Goal: Task Accomplishment & Management: Manage account settings

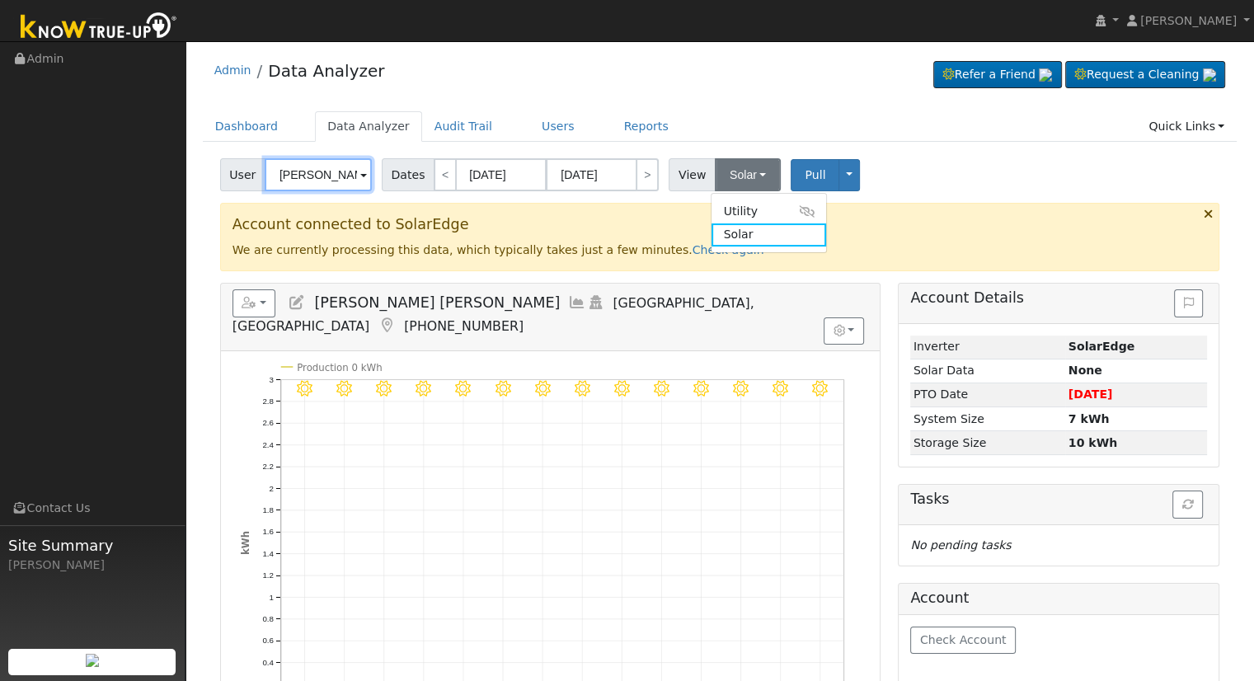
click at [307, 177] on input "[PERSON_NAME] [PERSON_NAME]" at bounding box center [318, 174] width 107 height 33
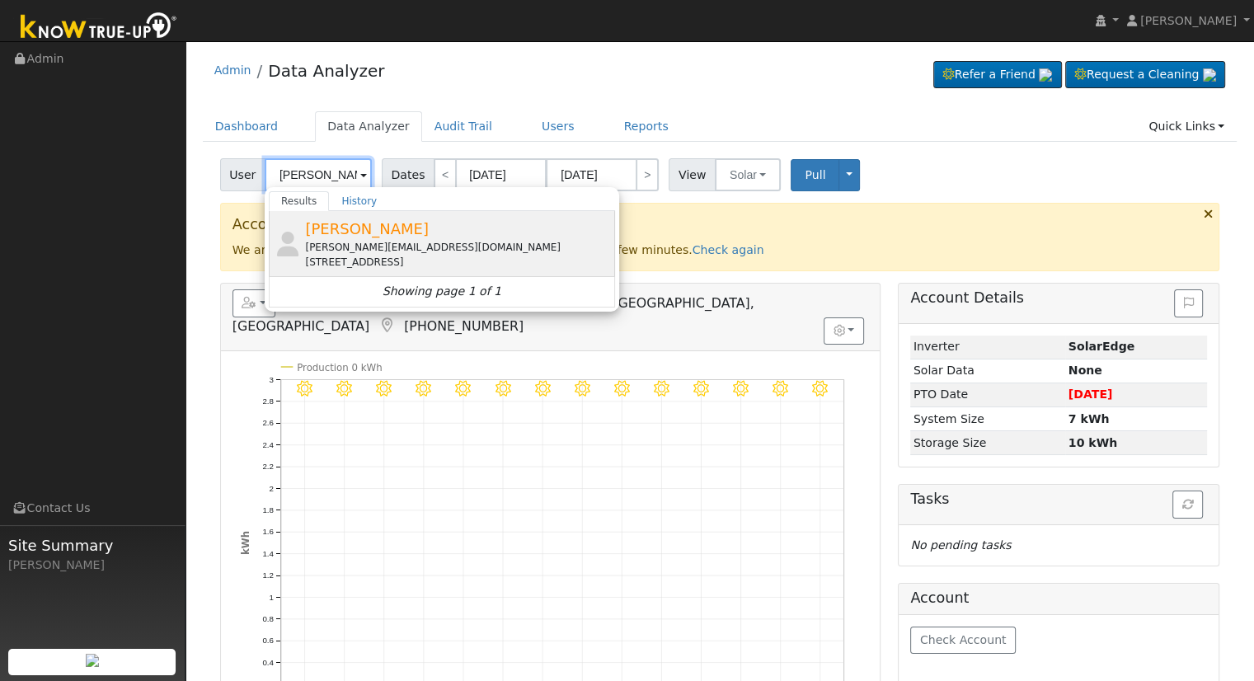
type input "[PERSON_NAME]"
click at [376, 245] on div "[PERSON_NAME][EMAIL_ADDRESS][DOMAIN_NAME]" at bounding box center [458, 247] width 306 height 15
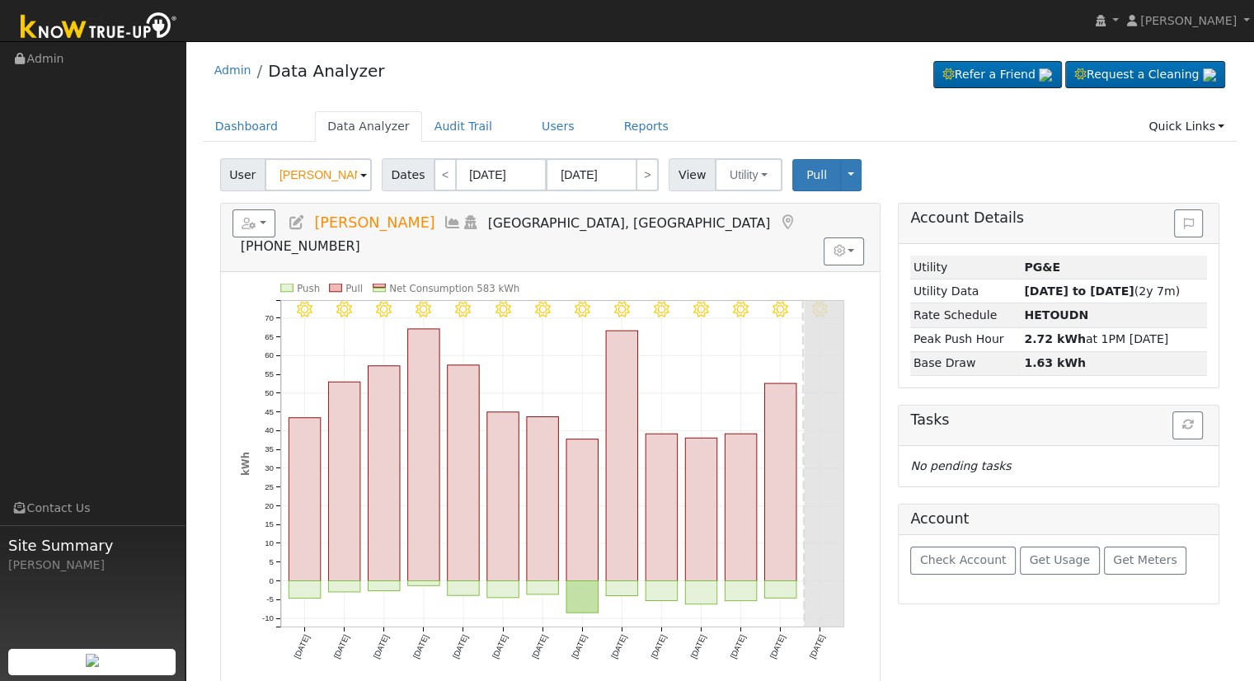
click at [296, 219] on icon at bounding box center [297, 222] width 18 height 15
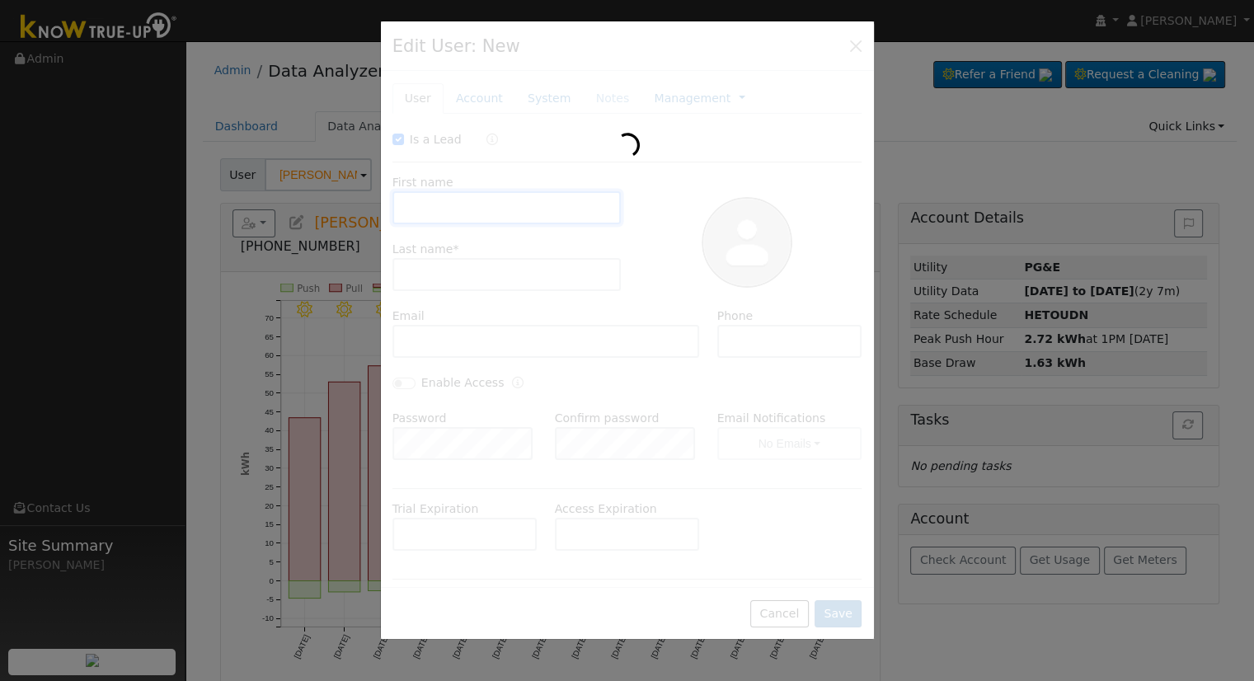
checkbox input "true"
type input "[PERSON_NAME]"
type input "[PERSON_NAME][EMAIL_ADDRESS][DOMAIN_NAME]"
type input "5599995329"
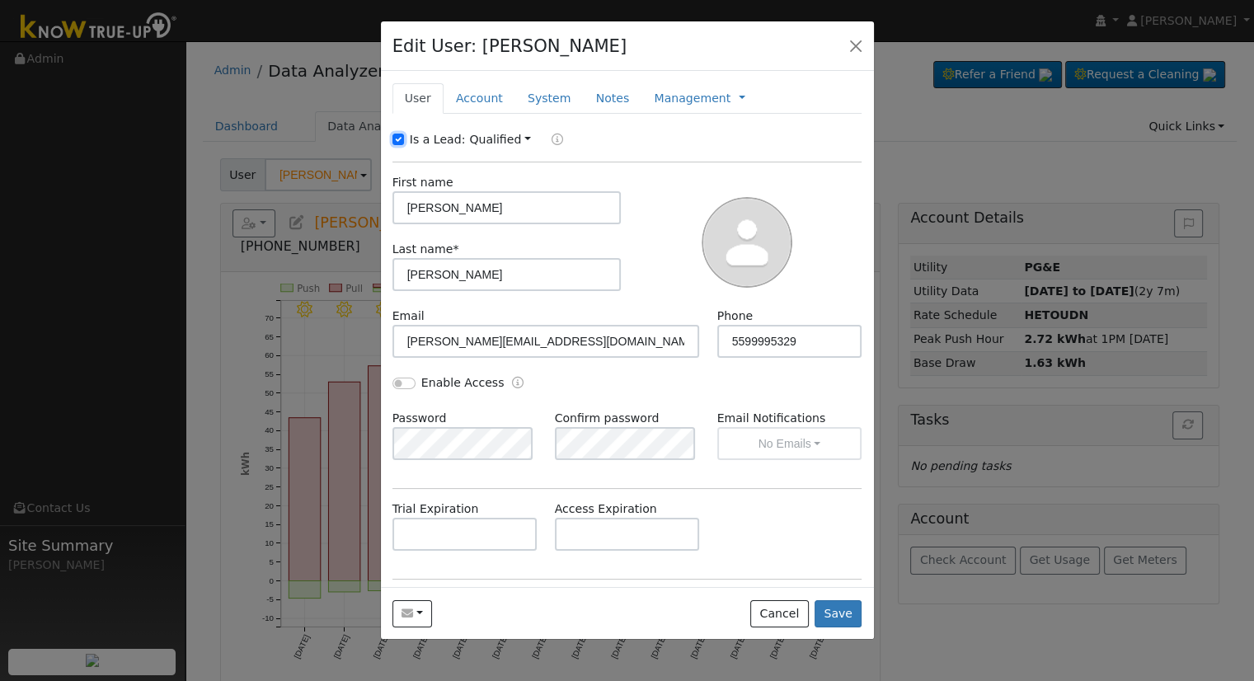
click at [396, 137] on input "Is a Lead:" at bounding box center [398, 140] width 12 height 12
checkbox input "false"
click at [406, 378] on input "Enable Access" at bounding box center [403, 384] width 23 height 12
checkbox input "true"
click at [819, 441] on button "No Emails" at bounding box center [789, 443] width 145 height 33
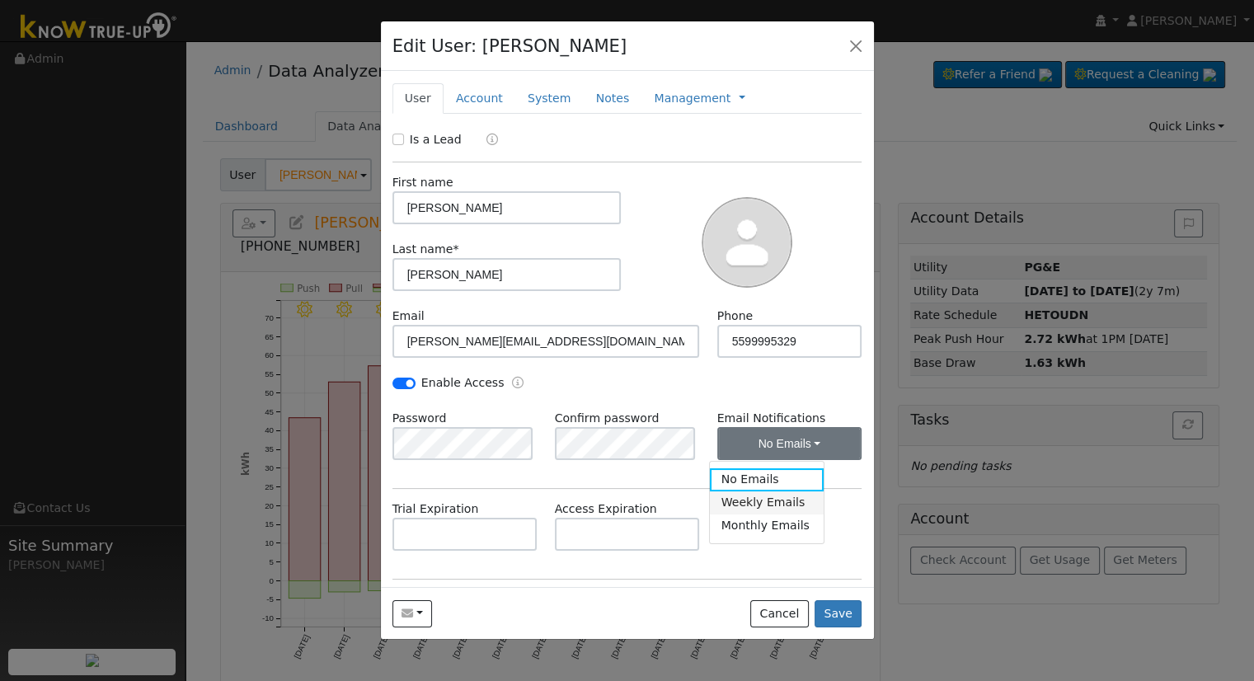
click at [767, 508] on link "Weekly Emails" at bounding box center [767, 502] width 115 height 23
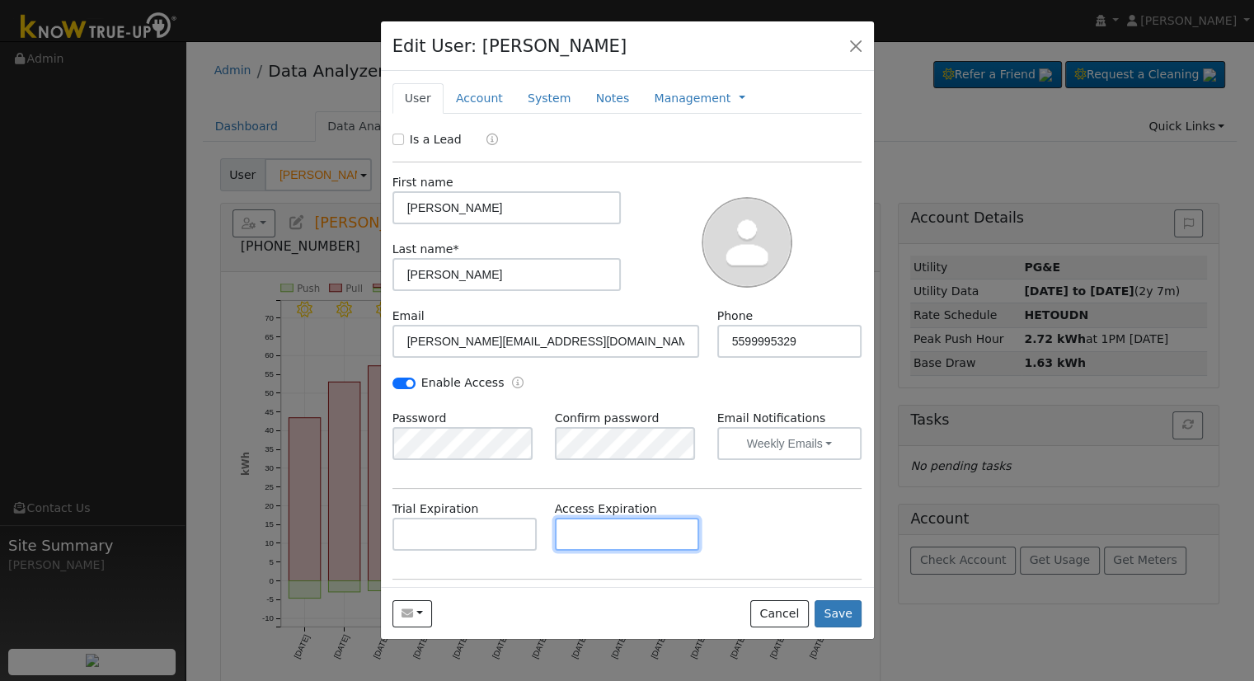
click at [642, 533] on input "text" at bounding box center [627, 534] width 145 height 33
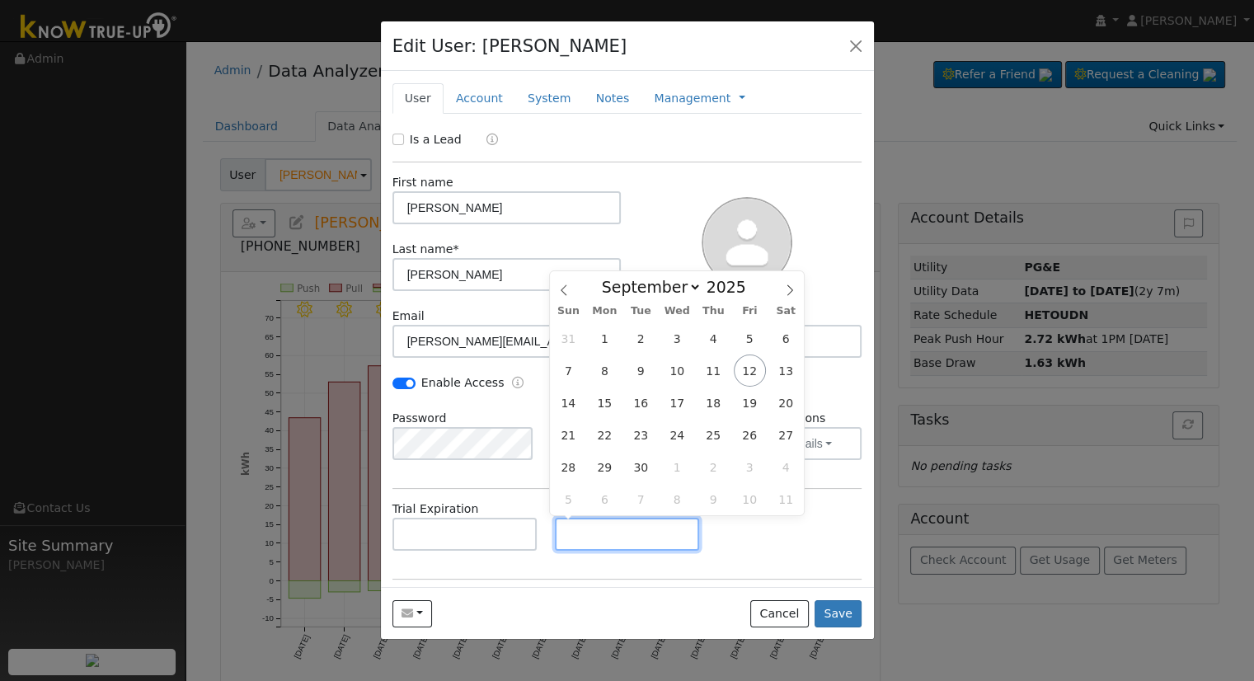
paste input "[DATE]"
type input "[DATE]"
click at [710, 542] on div "Trial Expiration Access Expiration [DATE]" at bounding box center [626, 533] width 487 height 67
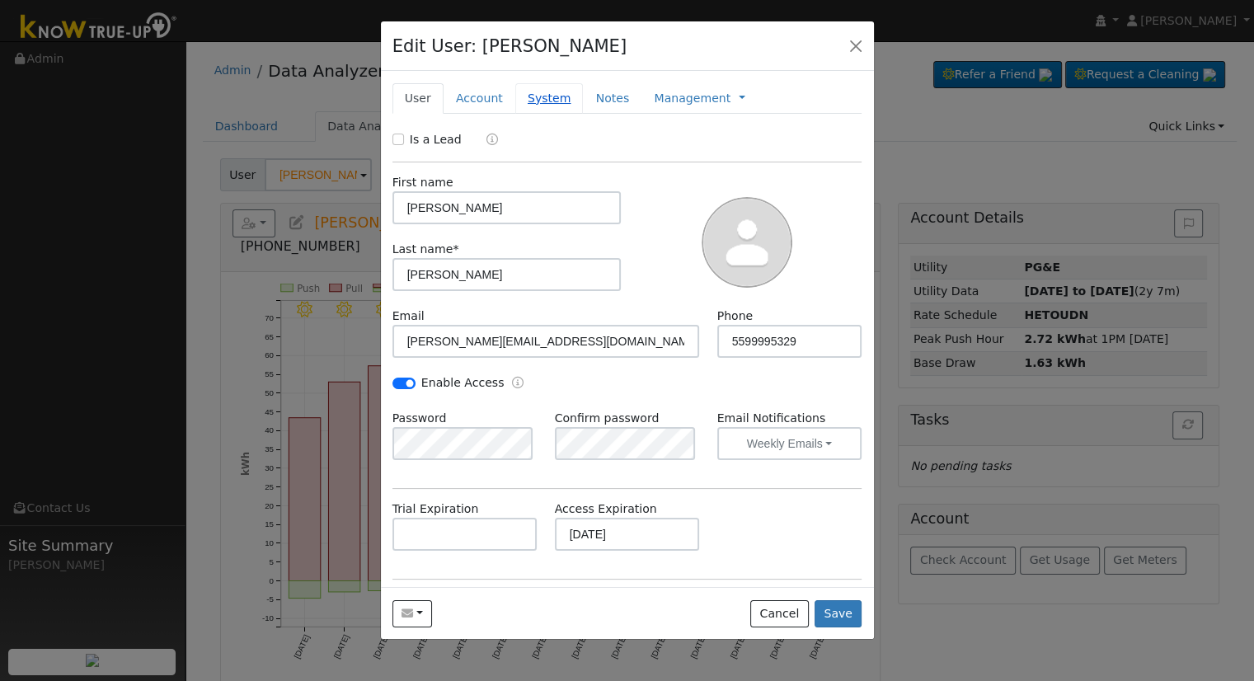
click at [534, 105] on link "System" at bounding box center [549, 98] width 68 height 31
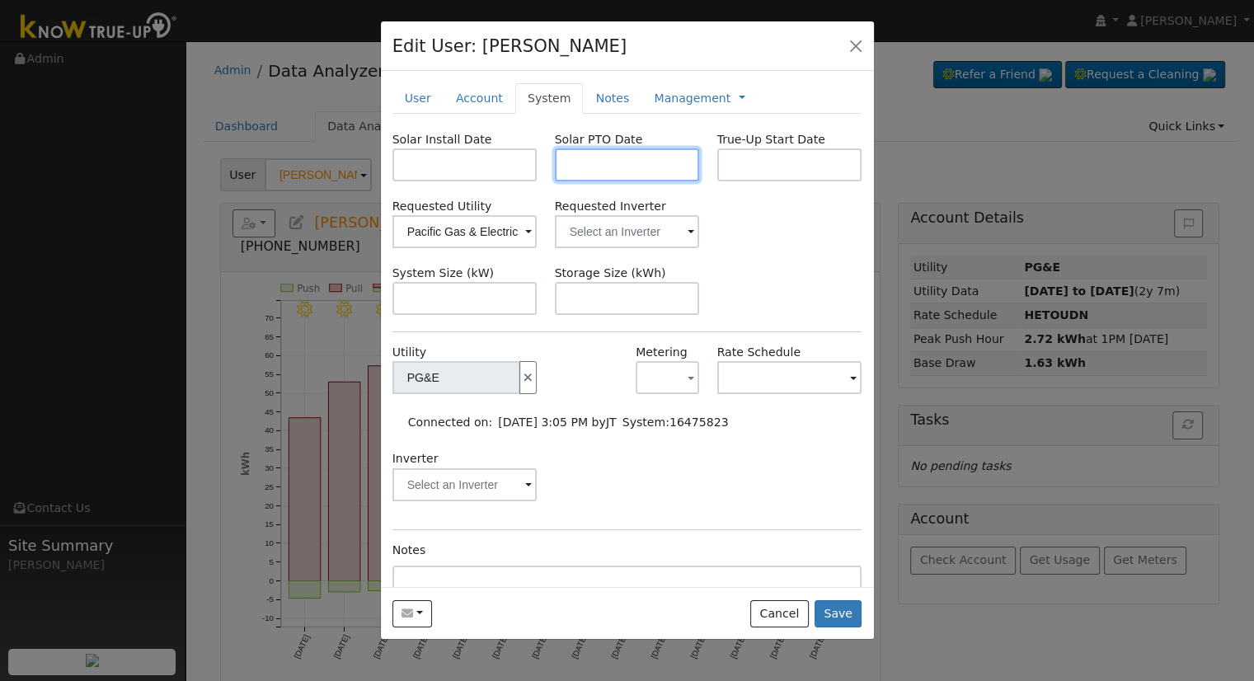
click at [613, 167] on input "text" at bounding box center [627, 164] width 145 height 33
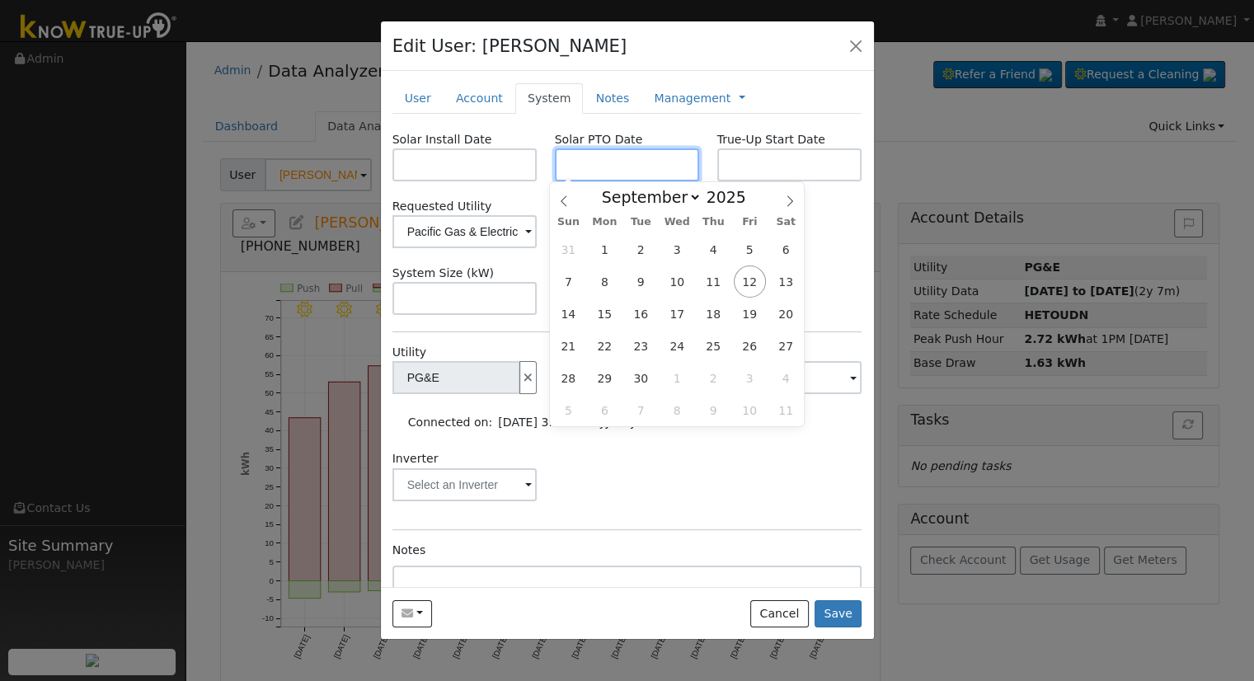
paste input "[DATE]"
type input "[DATE]"
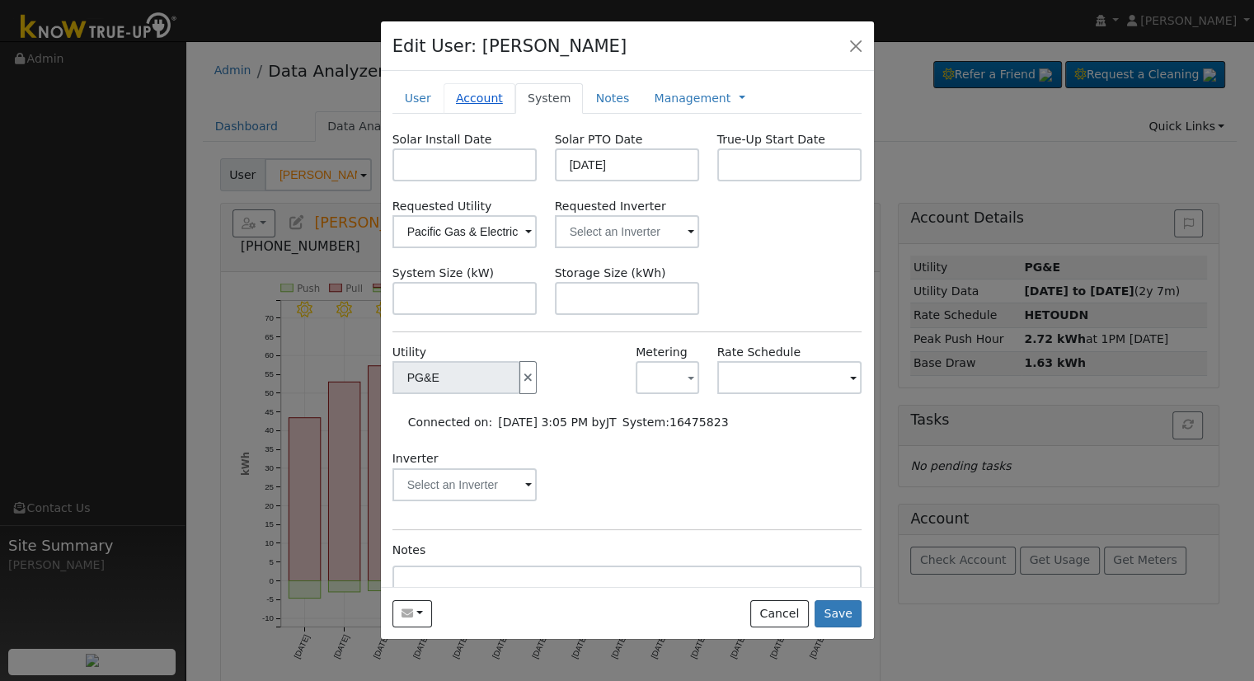
click at [471, 102] on link "Account" at bounding box center [479, 98] width 72 height 31
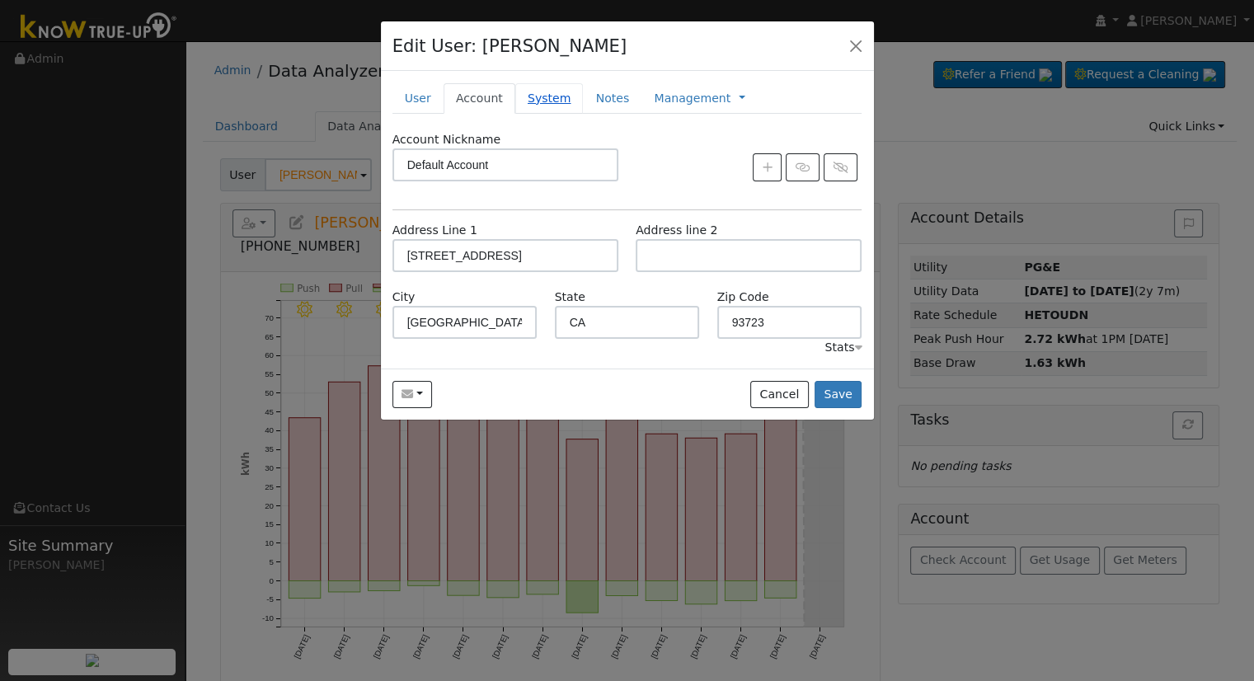
click at [536, 106] on link "System" at bounding box center [549, 98] width 68 height 31
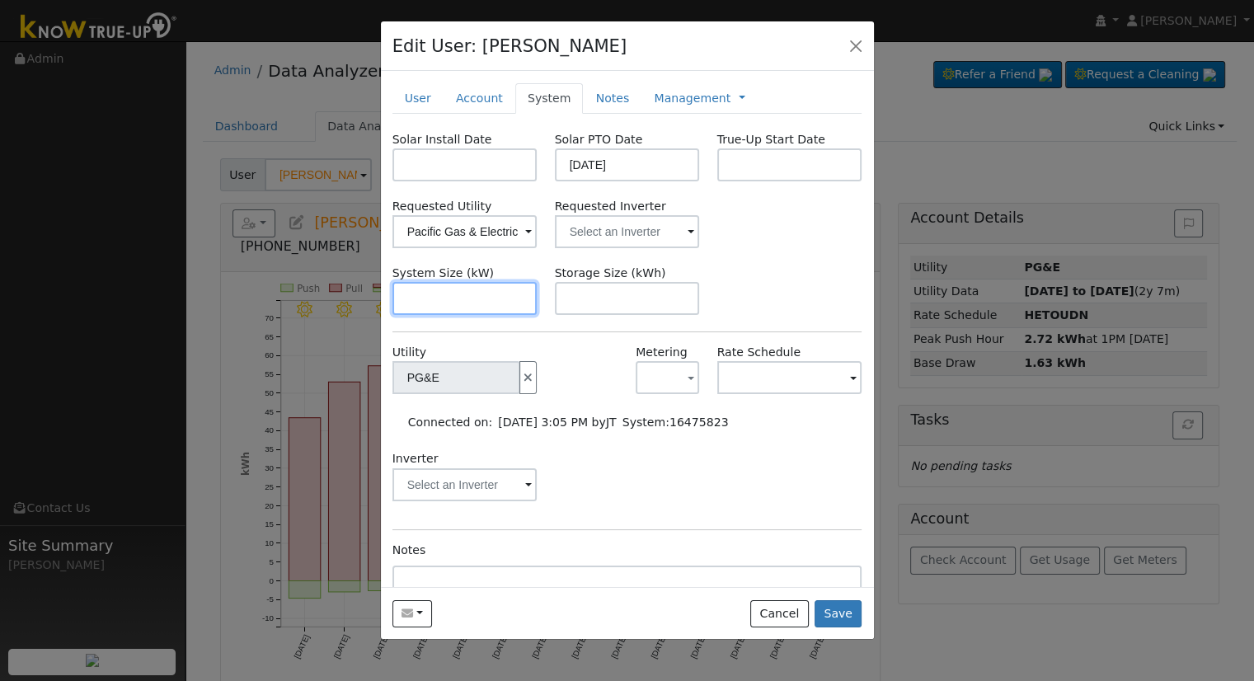
click at [455, 314] on div "System Size (kW)" at bounding box center [464, 290] width 162 height 50
paste input "11.440"
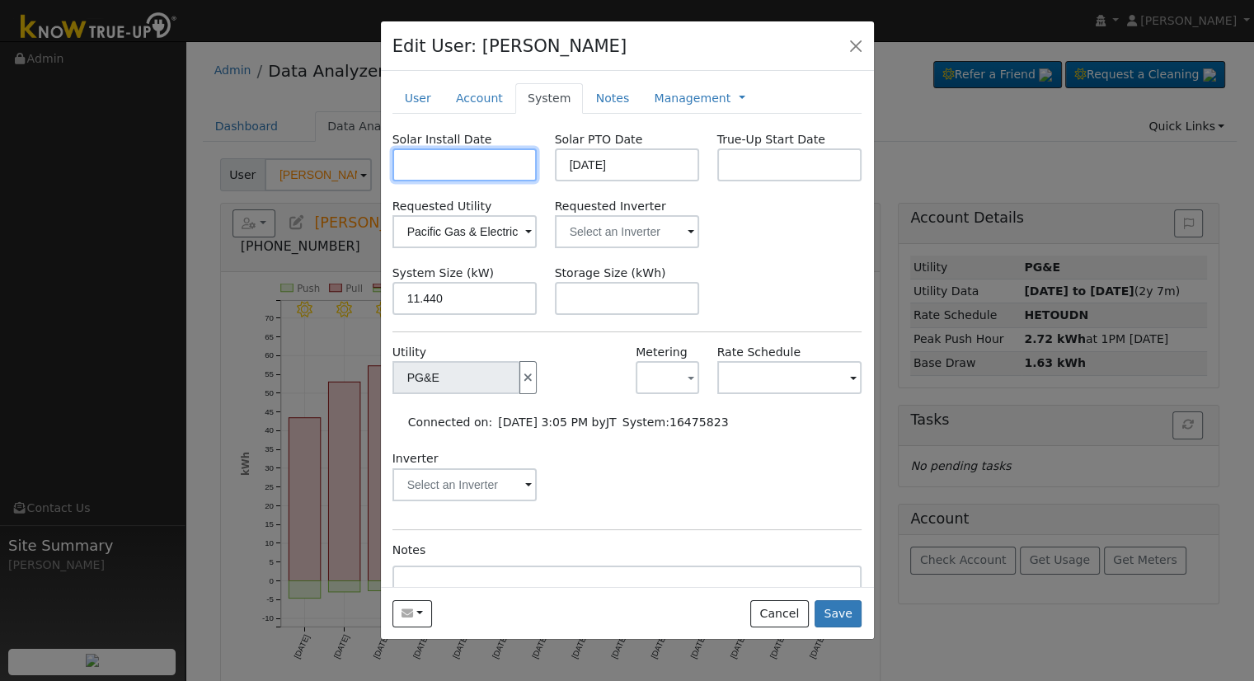
type input "11.4"
click at [481, 155] on input "text" at bounding box center [464, 164] width 145 height 33
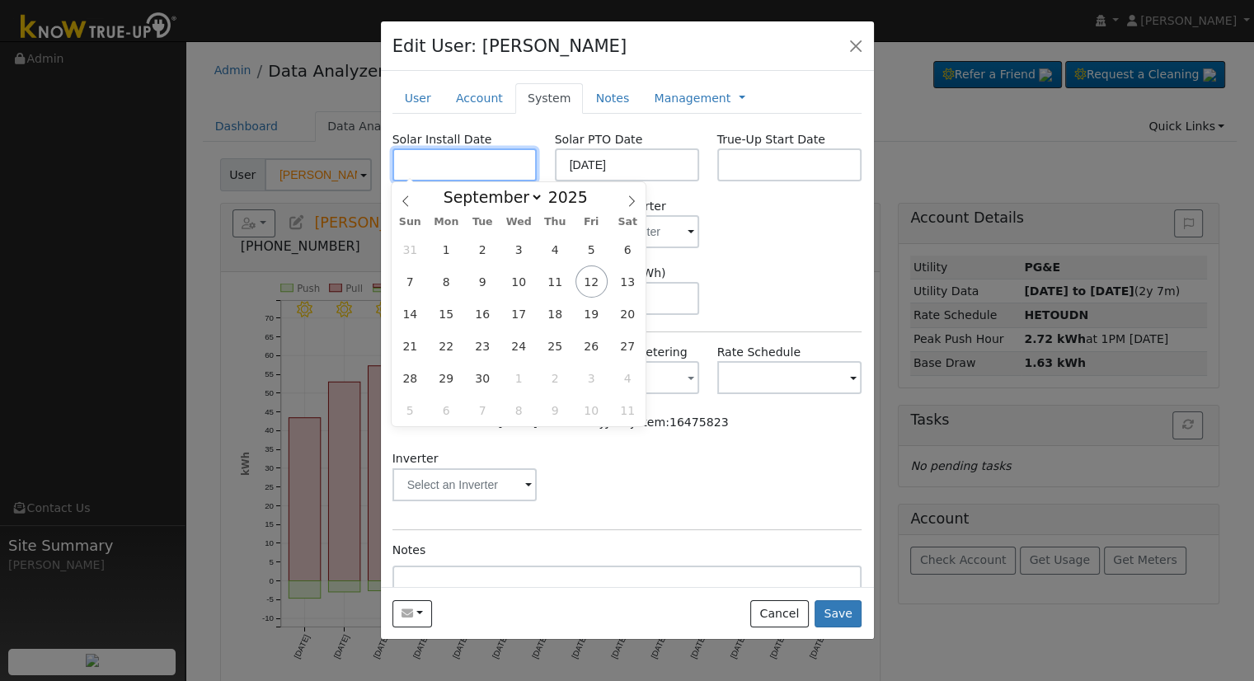
click at [475, 160] on input "text" at bounding box center [464, 164] width 145 height 33
paste input "[DATE]"
type input "[DATE]"
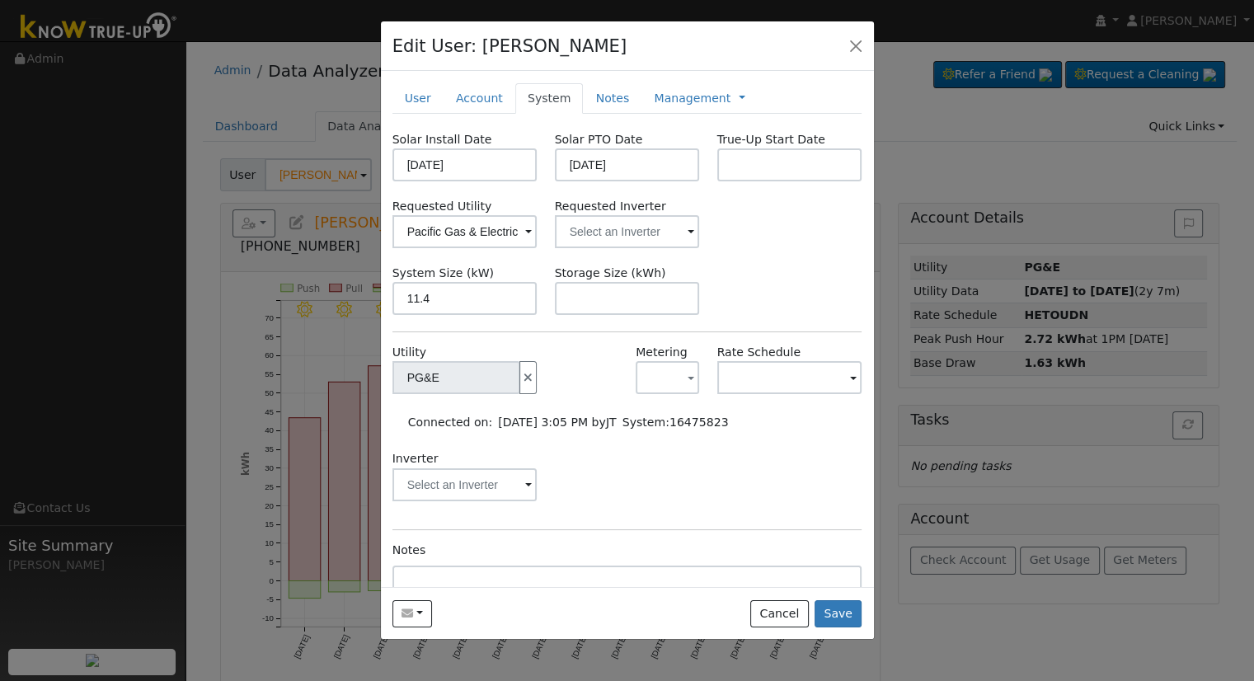
click at [709, 274] on div "System Size (kW) 11.4 Storage Size (kWh)" at bounding box center [626, 290] width 487 height 50
click at [623, 320] on div "Solar Install Date [DATE] Solar PTO Date [DATE] True-Up Start Date Requested Ut…" at bounding box center [627, 410] width 470 height 558
click at [622, 296] on input "text" at bounding box center [627, 298] width 145 height 33
click at [623, 223] on input "text" at bounding box center [627, 231] width 145 height 33
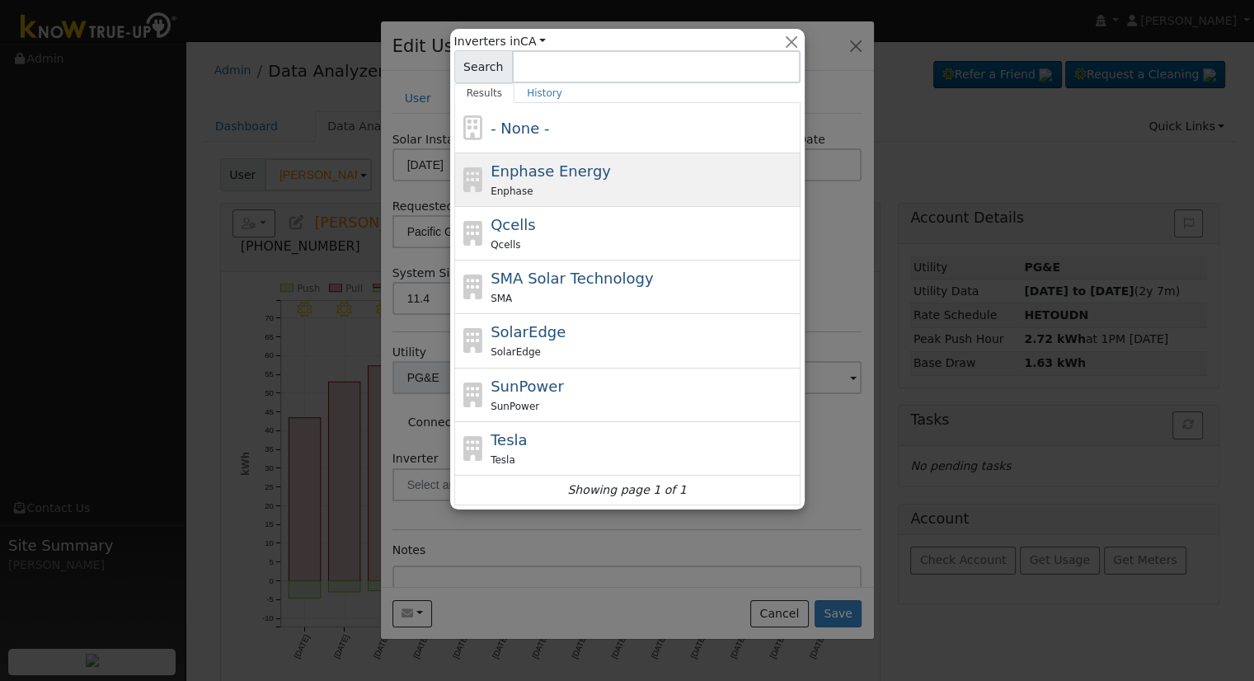
click at [567, 179] on span "Enphase Energy" at bounding box center [550, 170] width 120 height 17
type input "Enphase Energy"
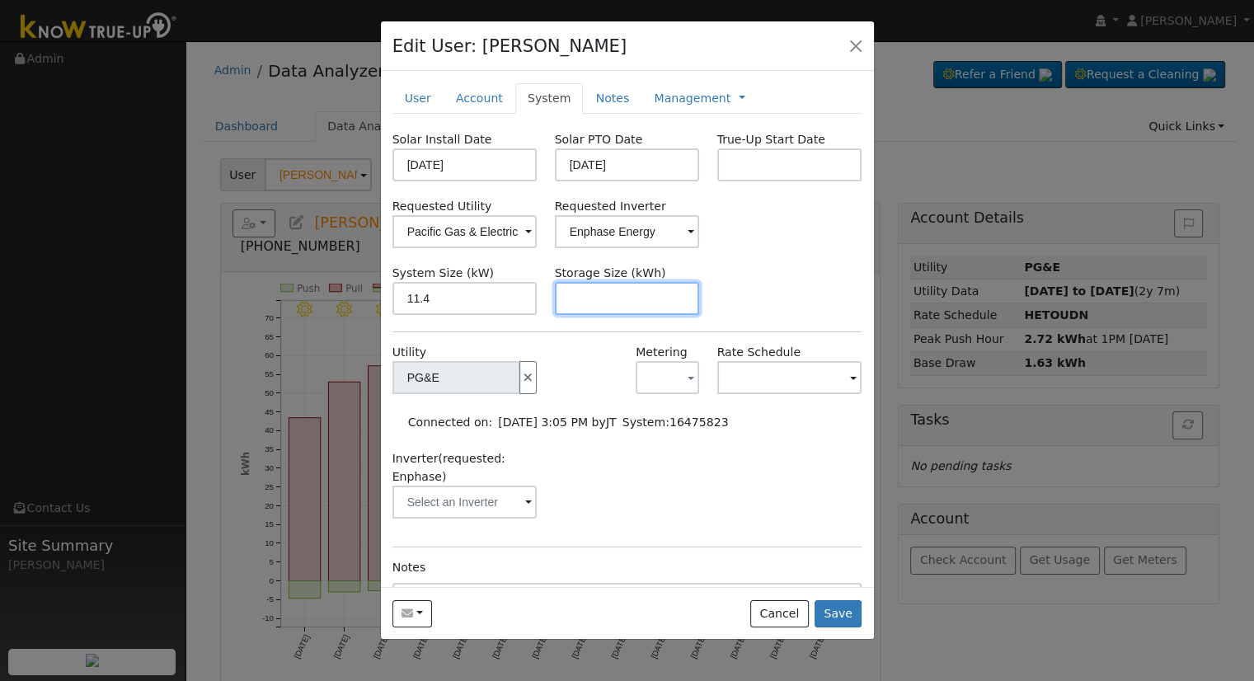
click at [676, 299] on input "text" at bounding box center [627, 298] width 145 height 33
click at [624, 307] on input "text" at bounding box center [627, 298] width 145 height 33
paste input "20.00"
type input "20"
click at [684, 90] on link "Management" at bounding box center [692, 98] width 77 height 17
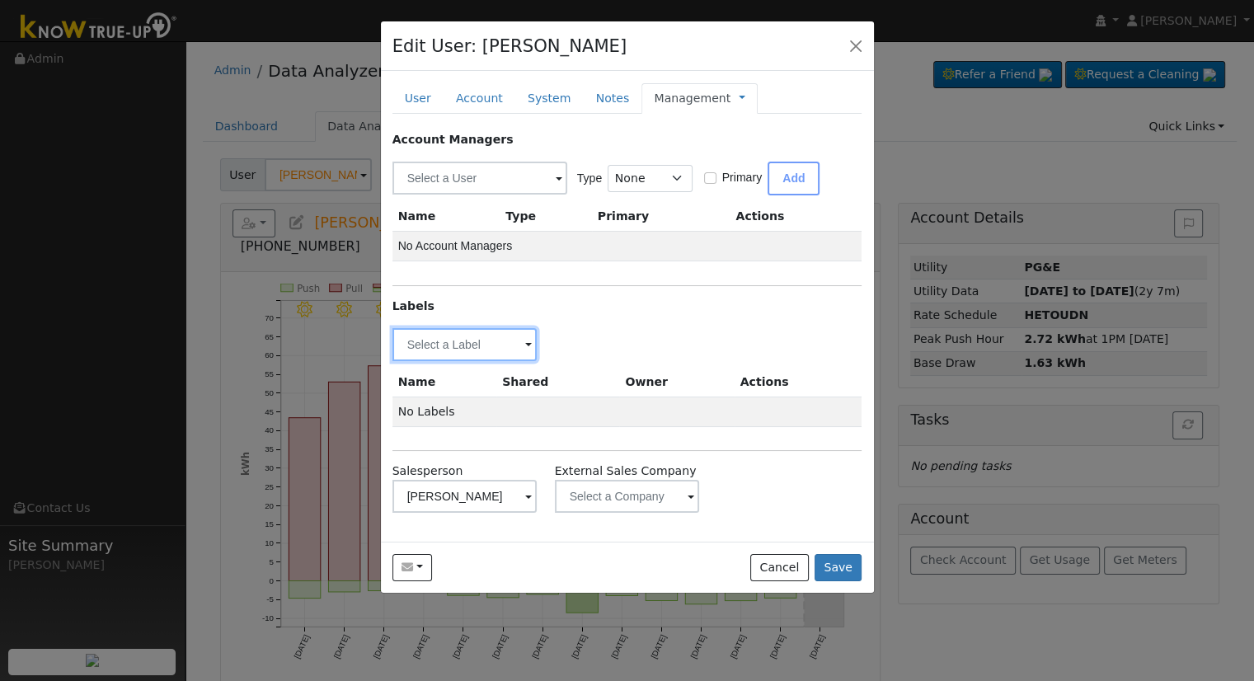
click at [455, 341] on input "text" at bounding box center [464, 344] width 145 height 33
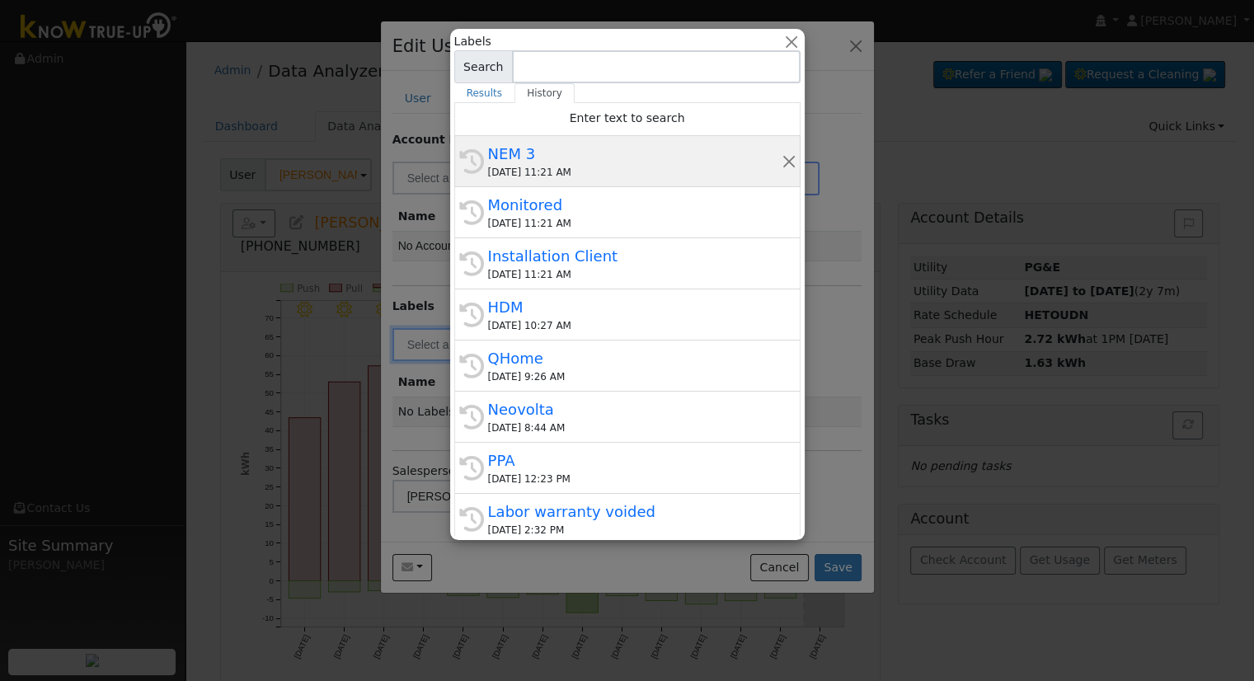
click at [571, 180] on div "History NEM 3 [DATE] 11:21 AM" at bounding box center [627, 161] width 346 height 51
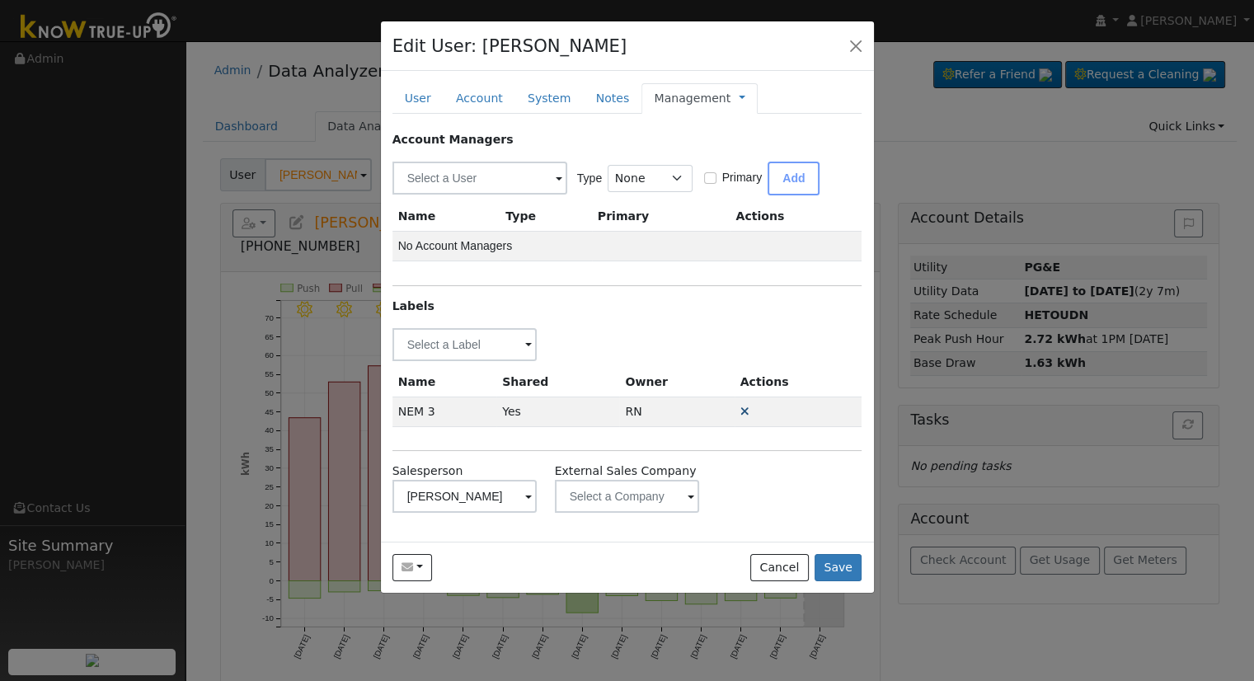
click at [744, 412] on icon at bounding box center [744, 412] width 9 height 12
click at [453, 354] on input "text" at bounding box center [464, 344] width 145 height 33
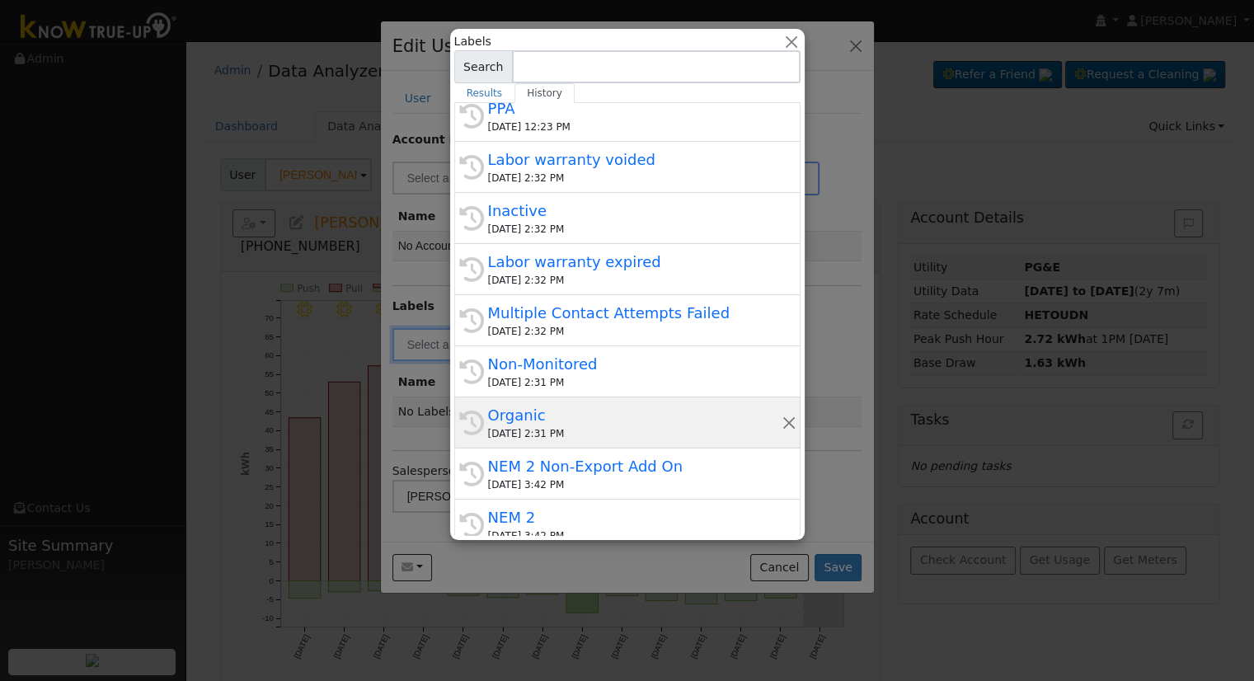
scroll to position [364, 0]
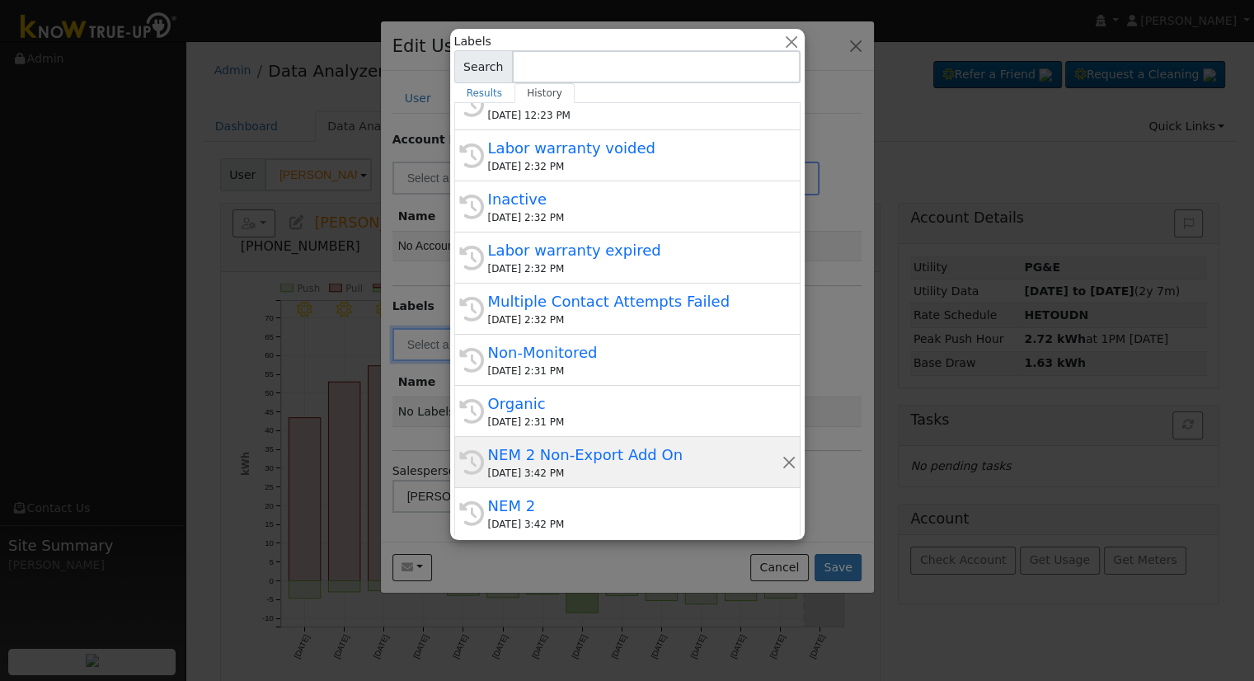
click at [588, 460] on div "NEM 2 Non-Export Add On" at bounding box center [634, 454] width 293 height 22
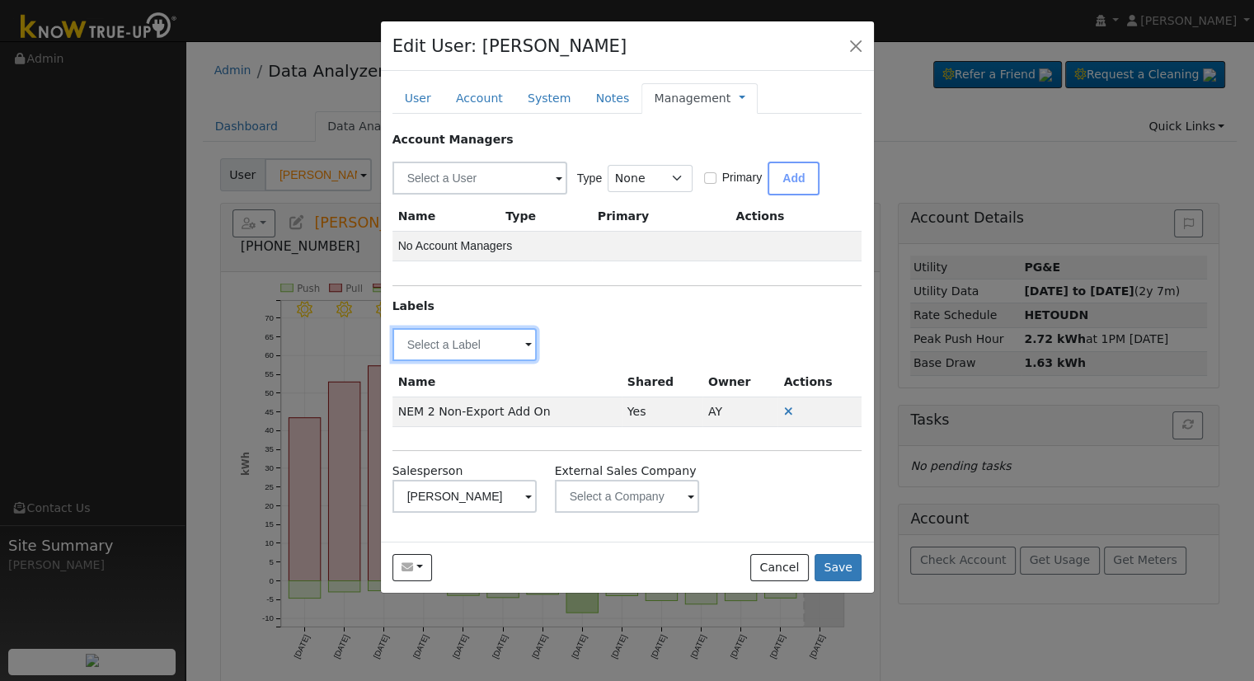
click at [495, 340] on input "text" at bounding box center [464, 344] width 145 height 33
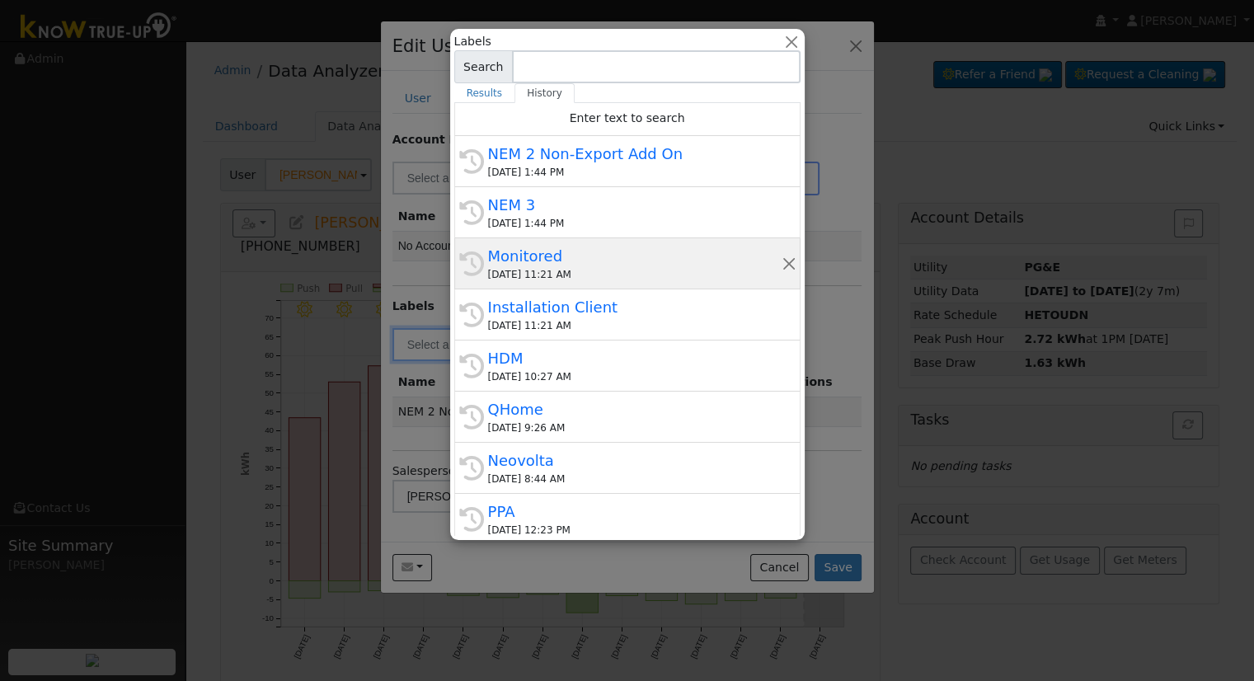
click at [624, 268] on div "[DATE] 11:21 AM" at bounding box center [634, 274] width 293 height 15
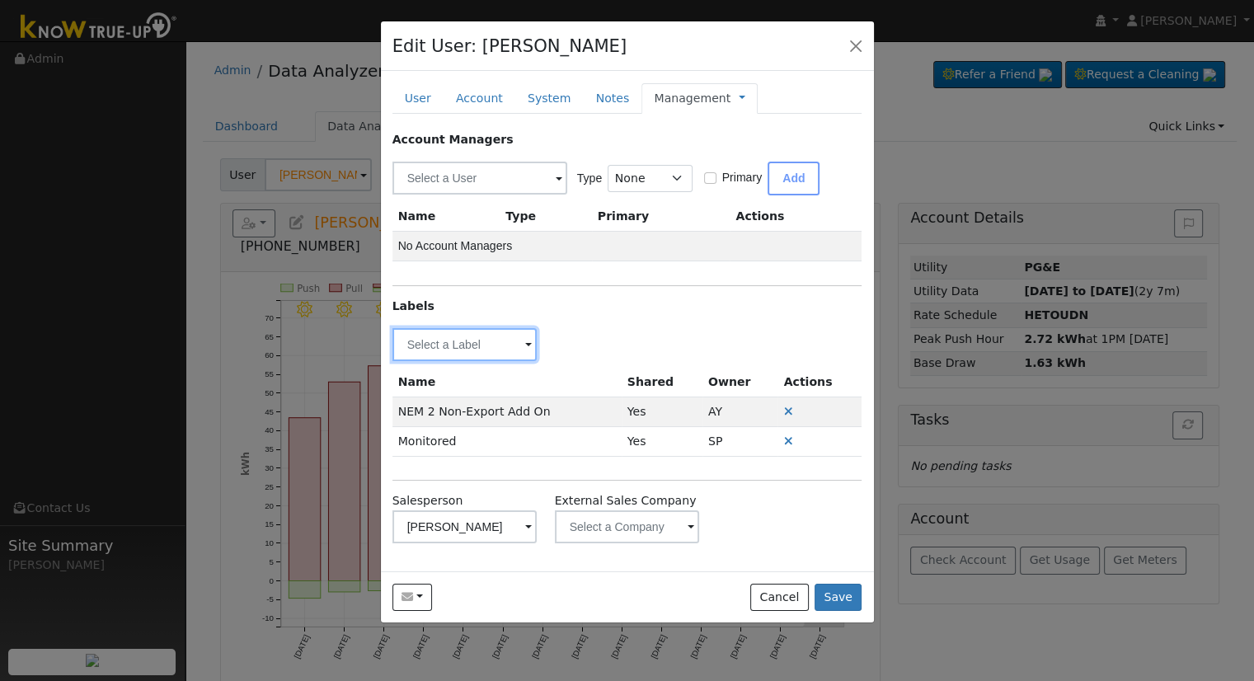
click at [479, 333] on input "text" at bounding box center [464, 344] width 145 height 33
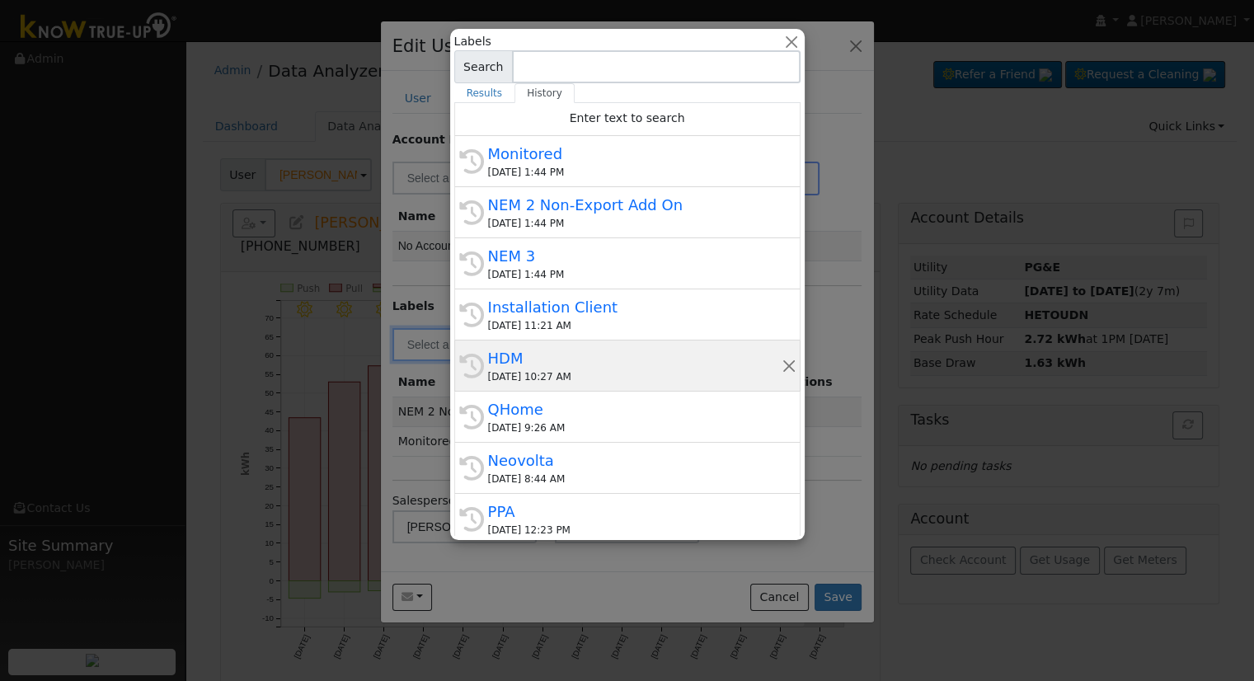
click at [567, 357] on div "HDM" at bounding box center [634, 358] width 293 height 22
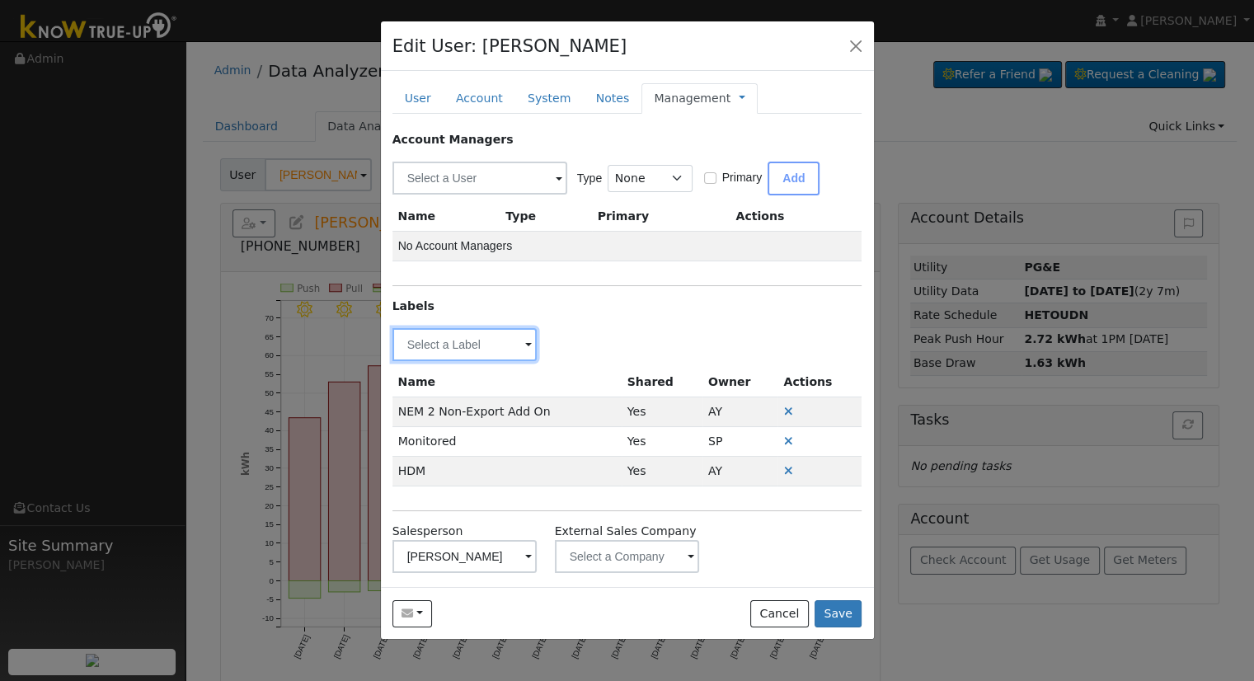
click at [498, 345] on input "text" at bounding box center [464, 344] width 145 height 33
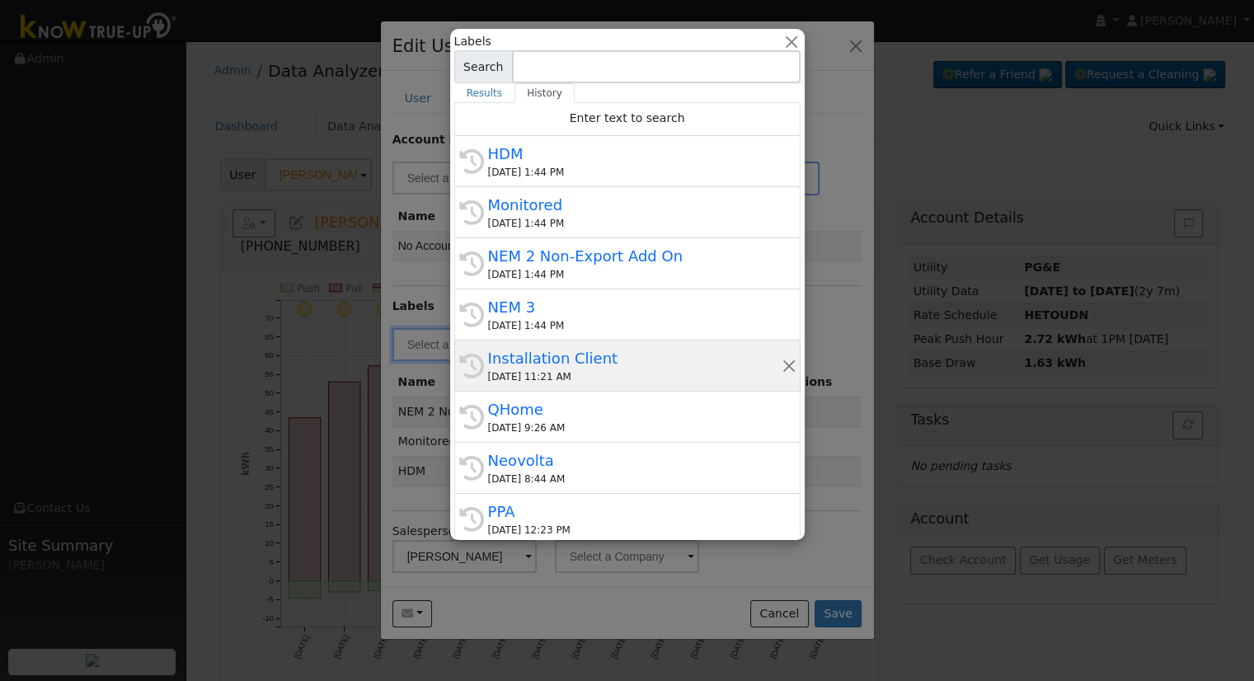
click at [571, 374] on div "[DATE] 11:21 AM" at bounding box center [634, 376] width 293 height 15
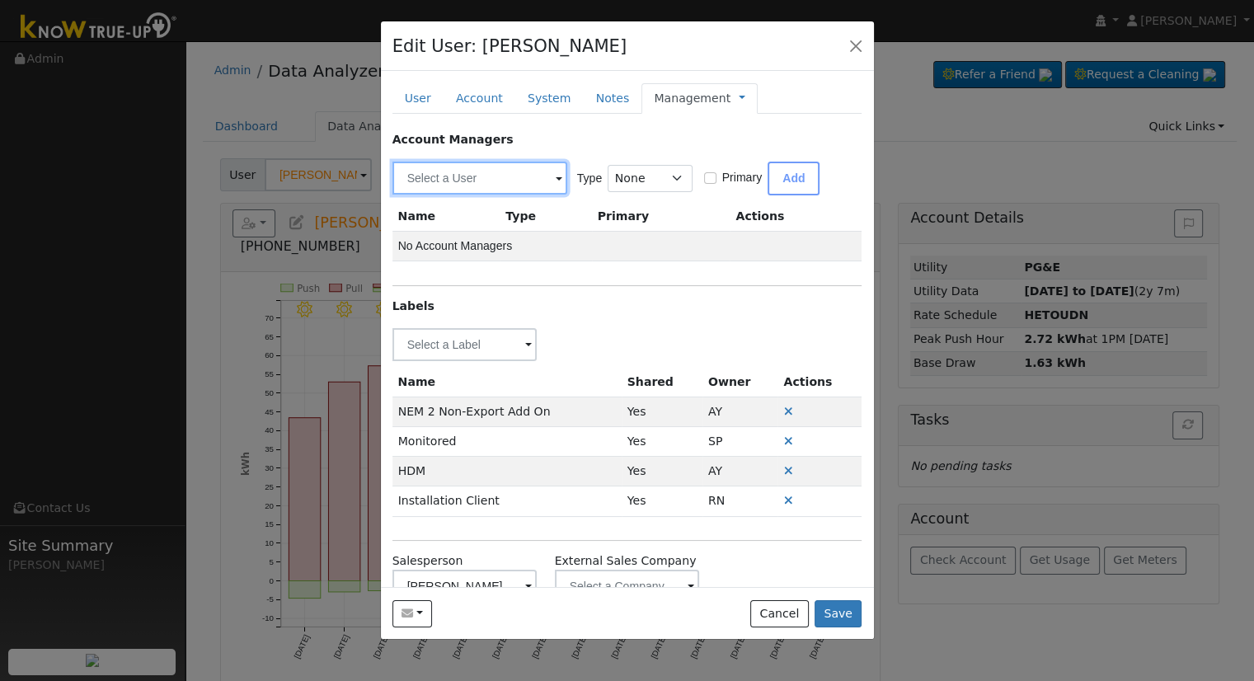
click at [479, 182] on input "text" at bounding box center [479, 178] width 175 height 33
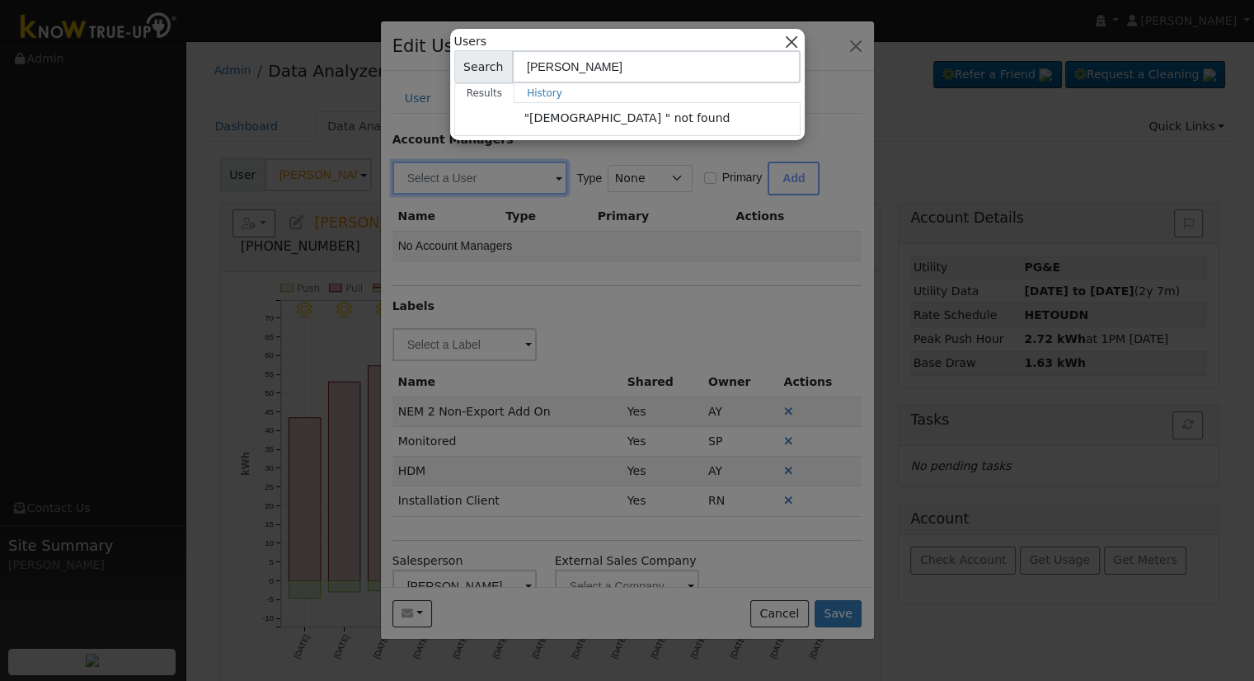
type input "[PERSON_NAME]"
click at [791, 40] on button "button" at bounding box center [790, 41] width 17 height 17
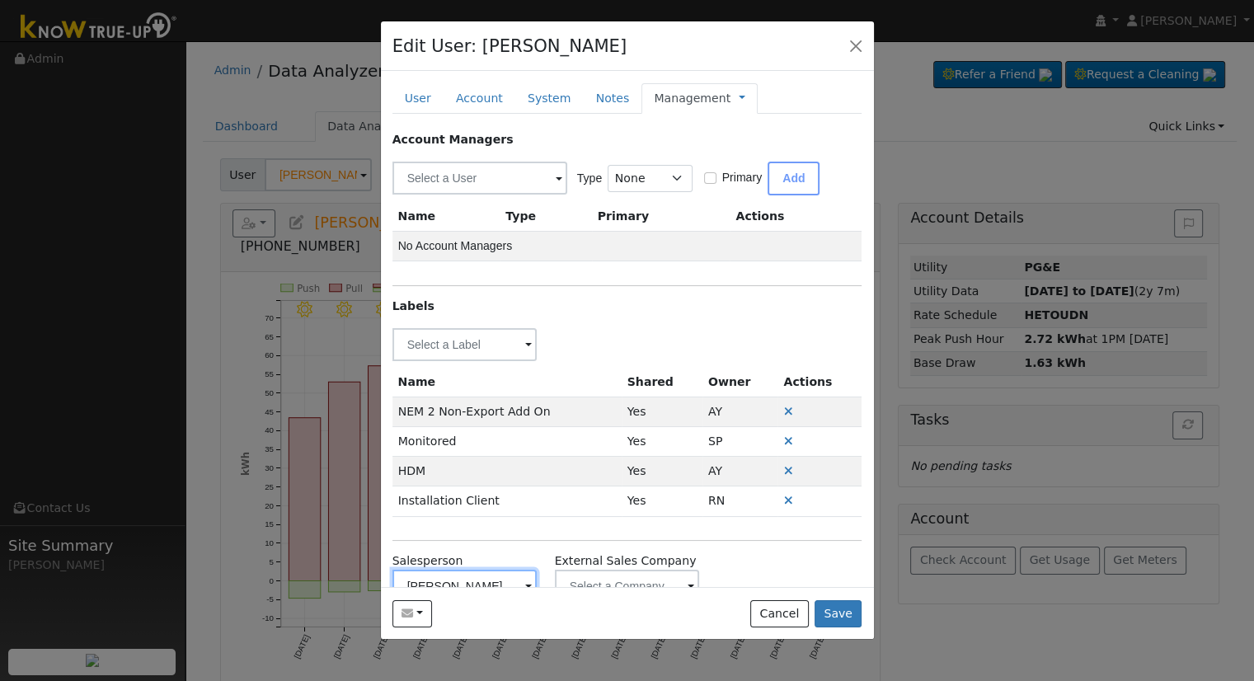
click at [481, 580] on input "[PERSON_NAME]" at bounding box center [464, 586] width 145 height 33
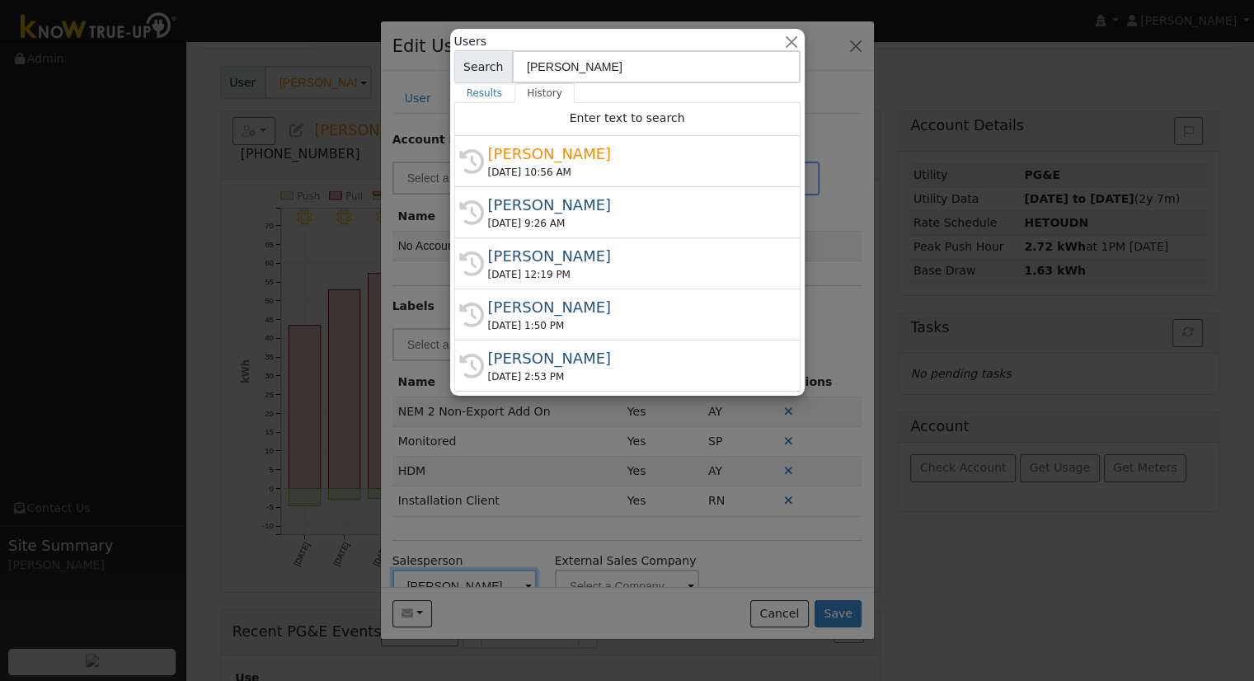
scroll to position [162, 0]
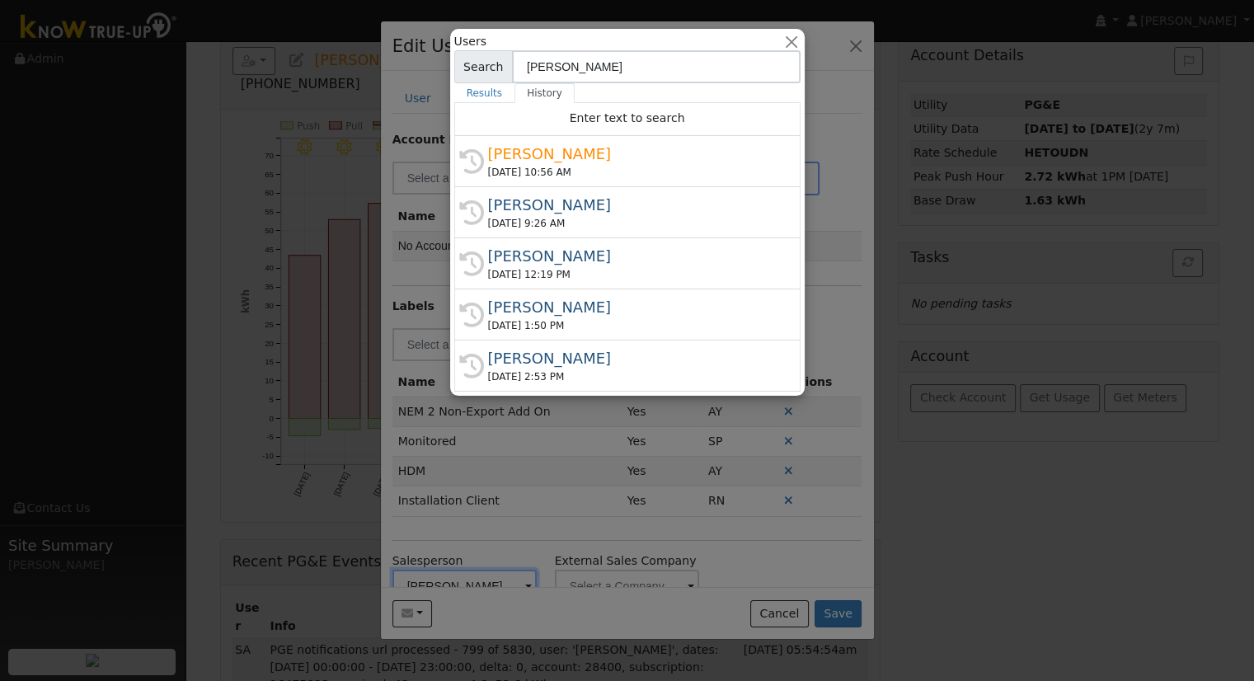
click at [660, 539] on div at bounding box center [627, 340] width 1254 height 681
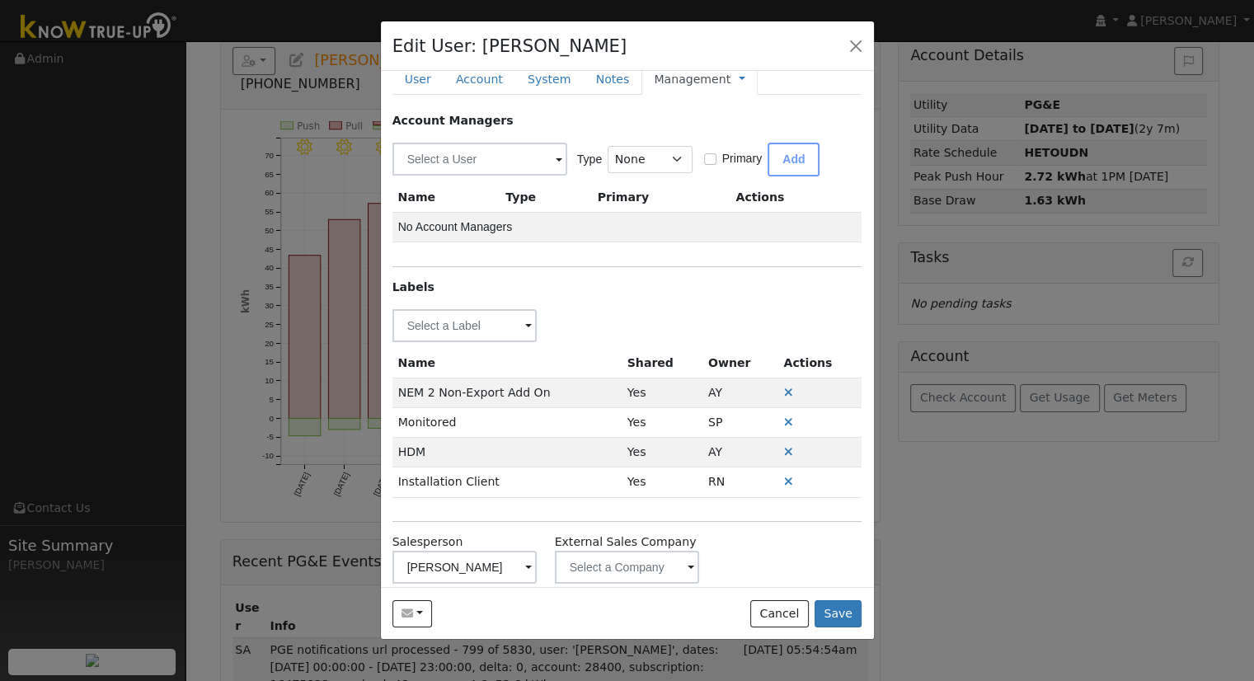
scroll to position [0, 0]
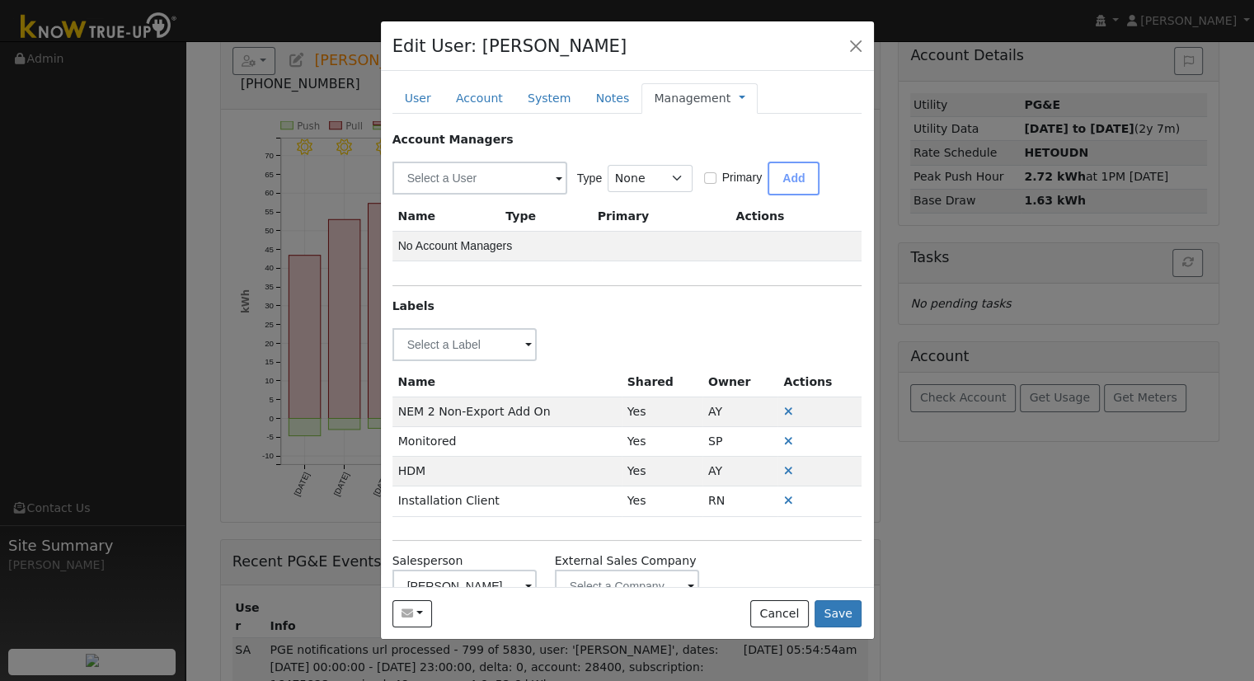
click at [692, 103] on link "Management" at bounding box center [692, 98] width 77 height 17
click at [739, 146] on link "Billing" at bounding box center [796, 150] width 115 height 23
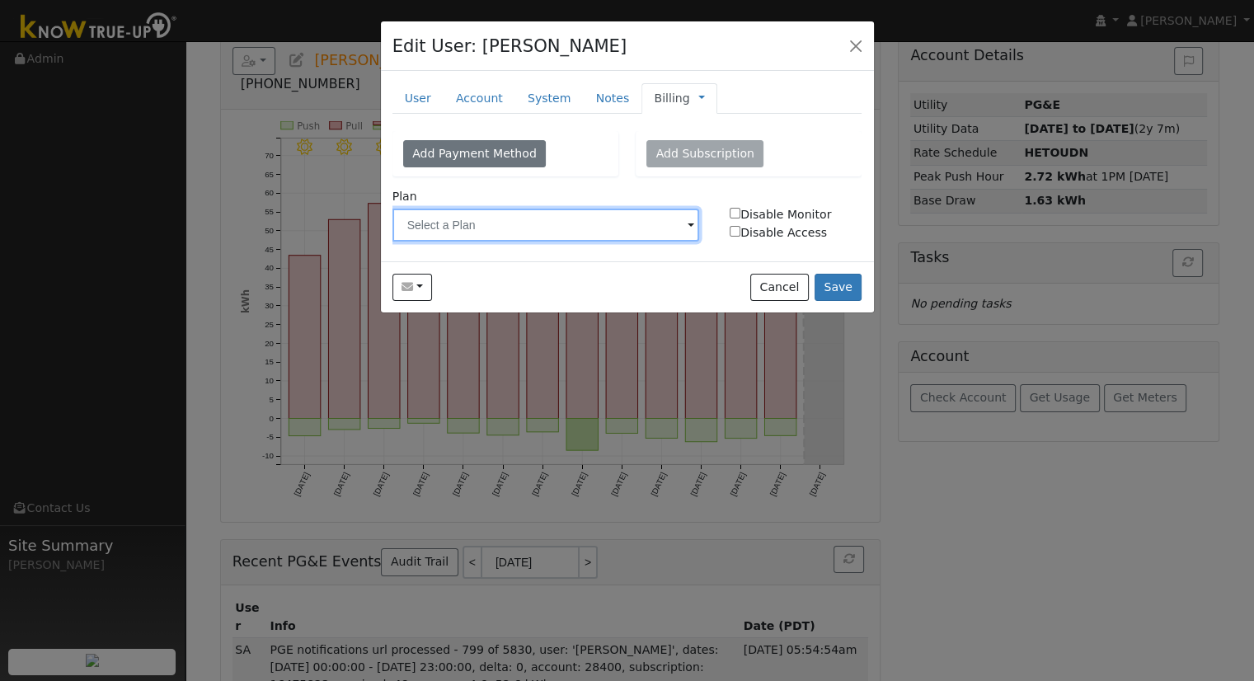
click at [584, 209] on input "text" at bounding box center [545, 225] width 307 height 33
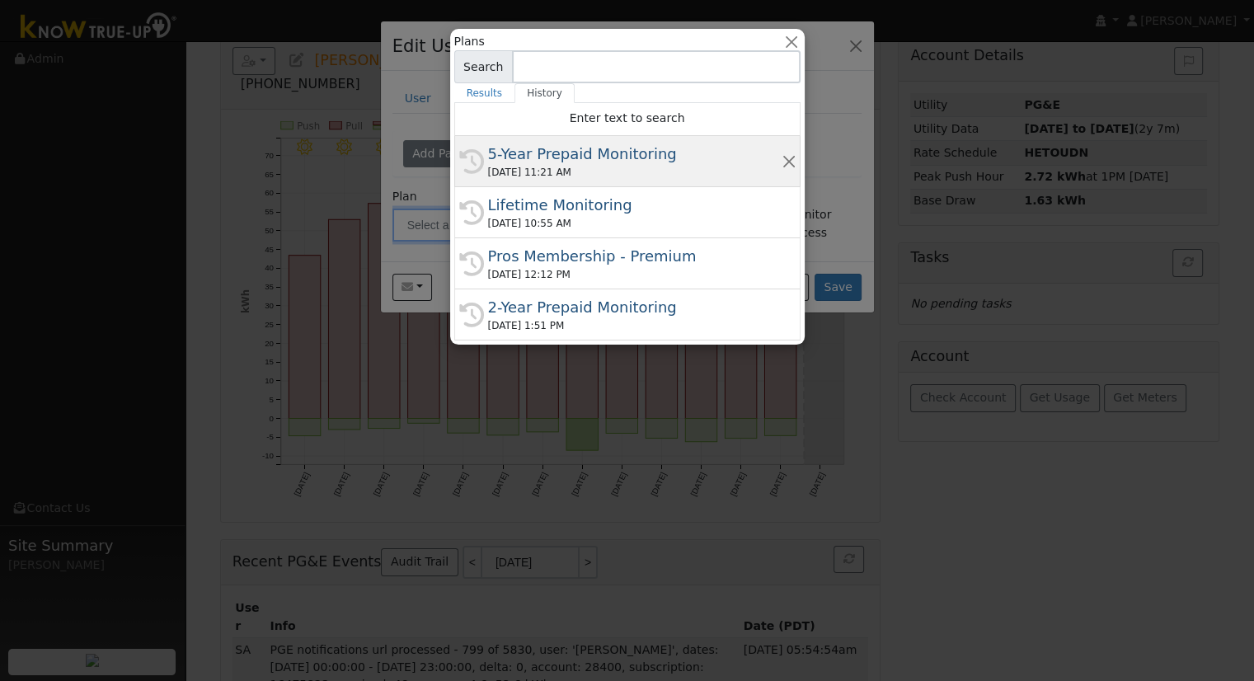
click at [594, 162] on div "5-Year Prepaid Monitoring" at bounding box center [634, 154] width 293 height 22
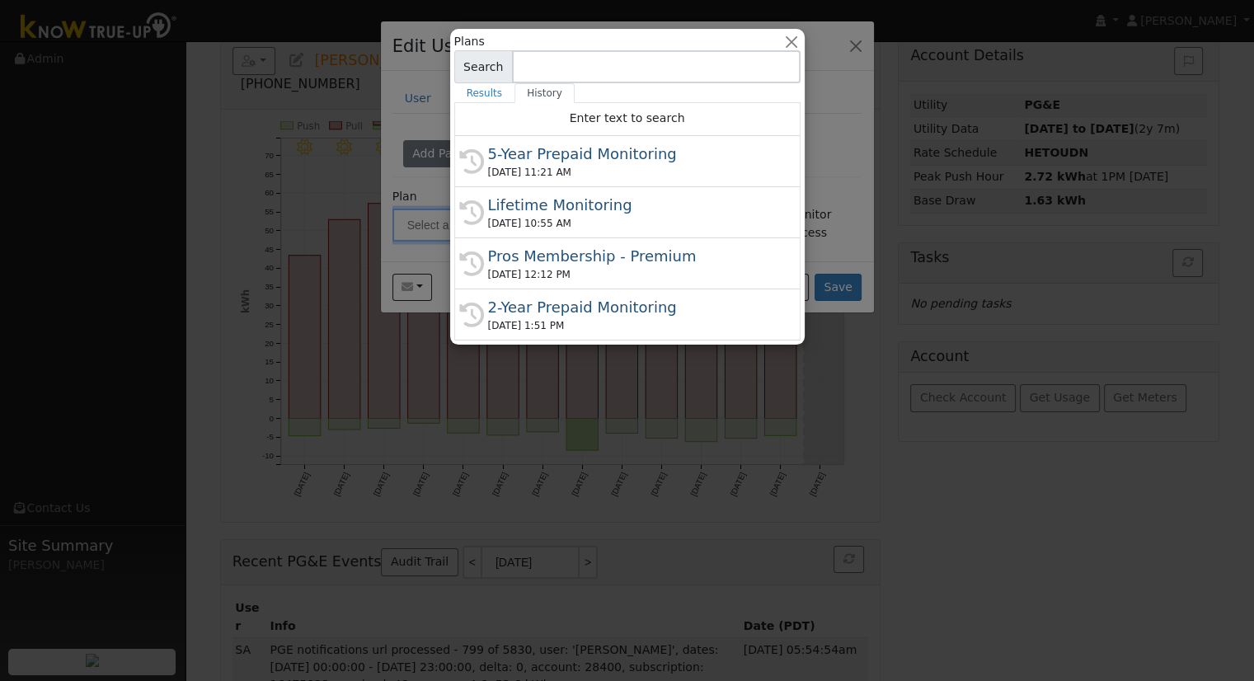
type input "5-Year Prepaid Monitoring"
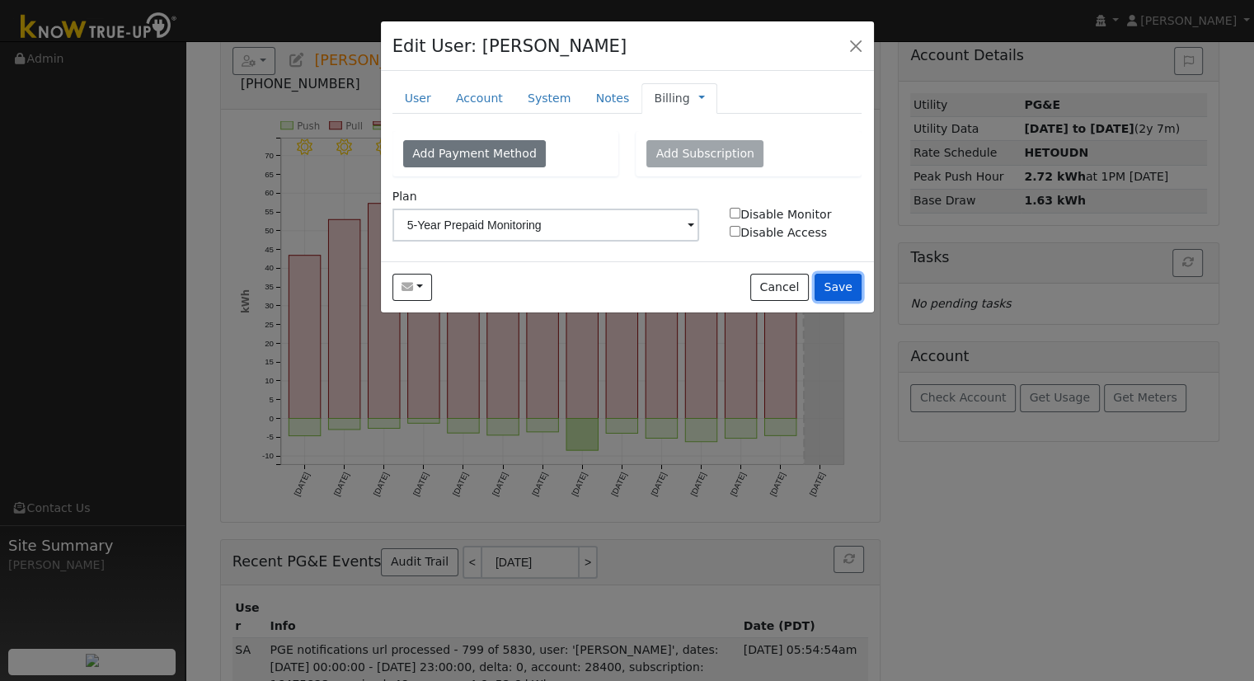
click at [844, 295] on button "Save" at bounding box center [838, 288] width 48 height 28
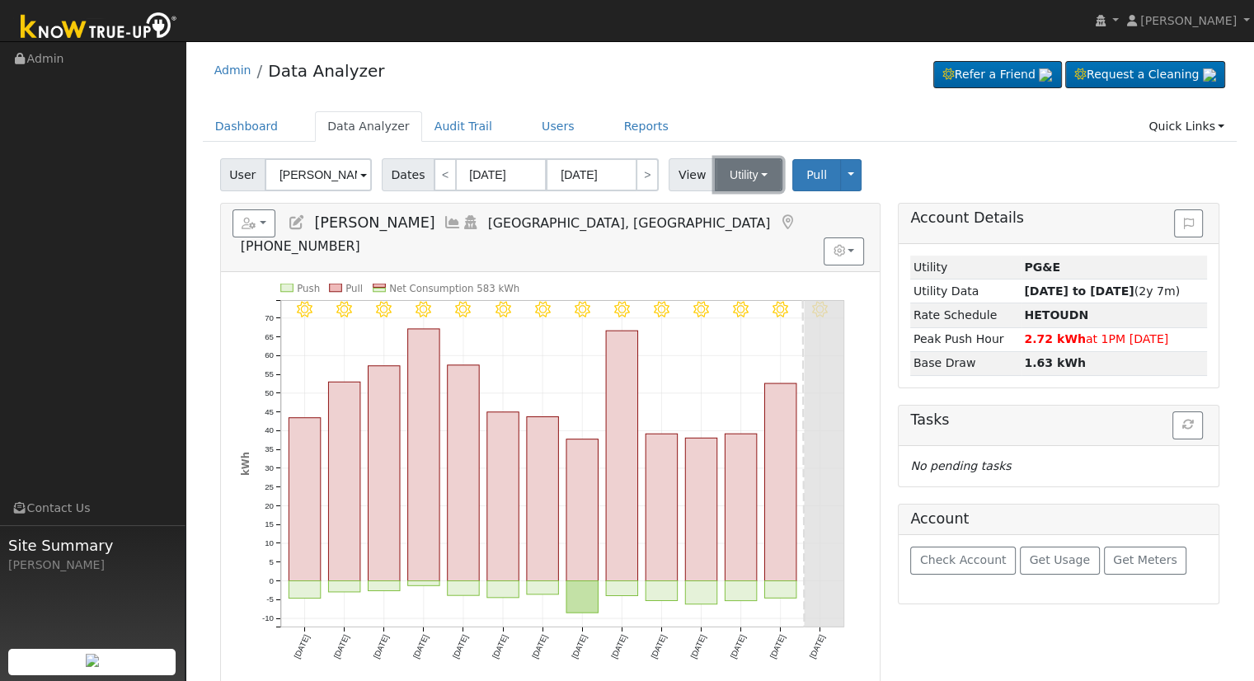
click at [733, 159] on button "Utility" at bounding box center [749, 174] width 68 height 33
